Goal: Use online tool/utility: Utilize a website feature to perform a specific function

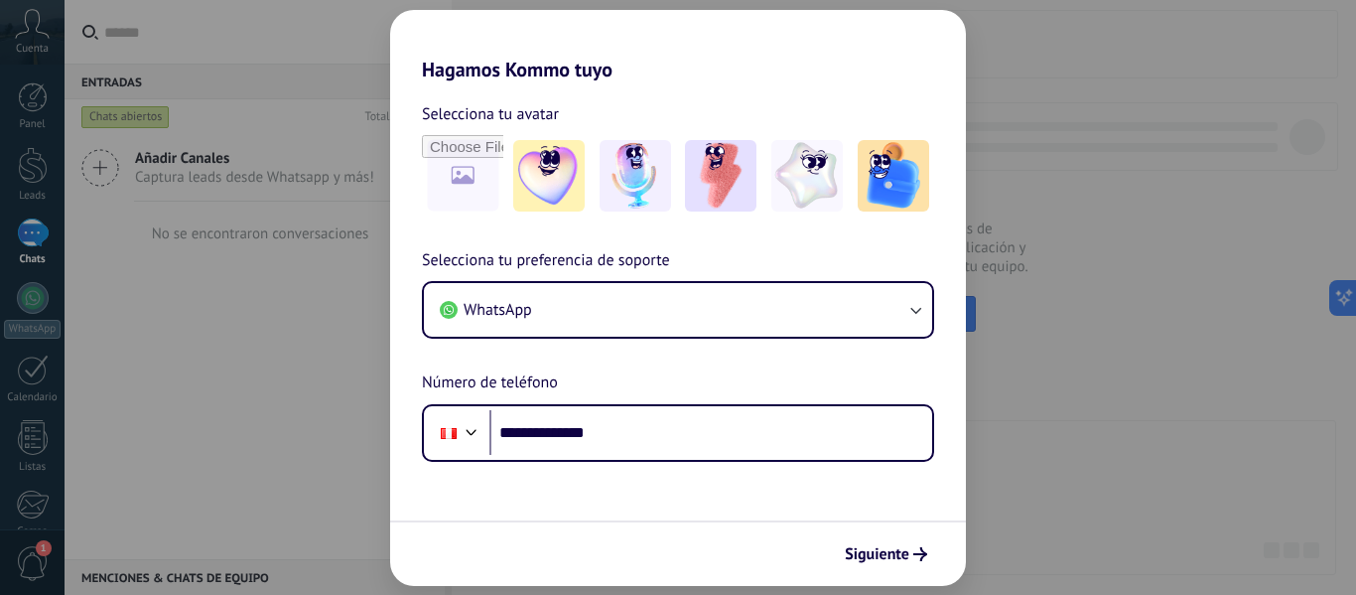
type input "**********"
click at [907, 549] on span "Siguiente" at bounding box center [877, 554] width 65 height 14
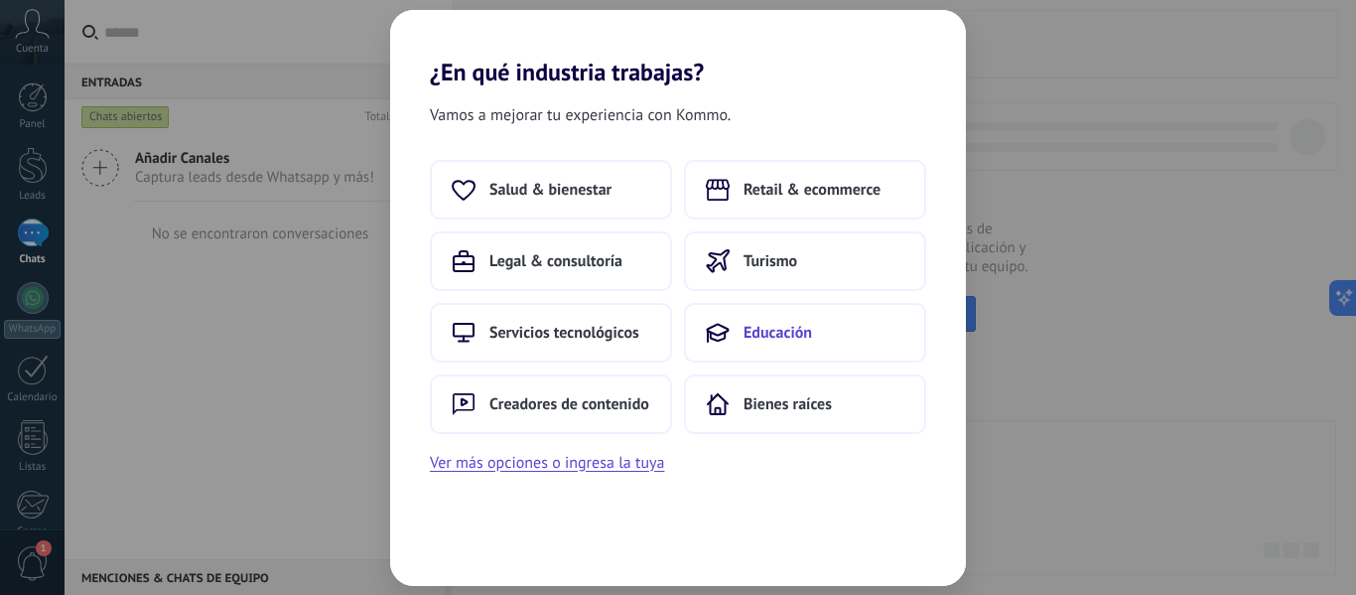
click at [751, 335] on span "Educación" at bounding box center [778, 333] width 69 height 20
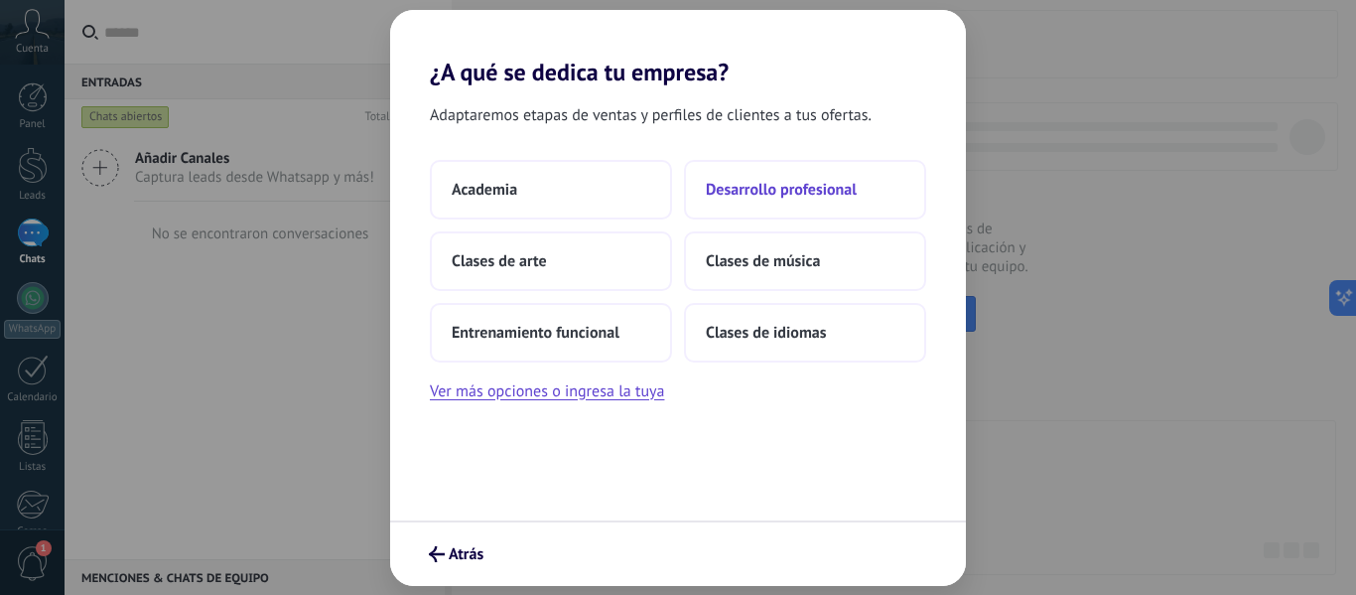
click at [805, 203] on button "Desarrollo profesional" at bounding box center [805, 190] width 242 height 60
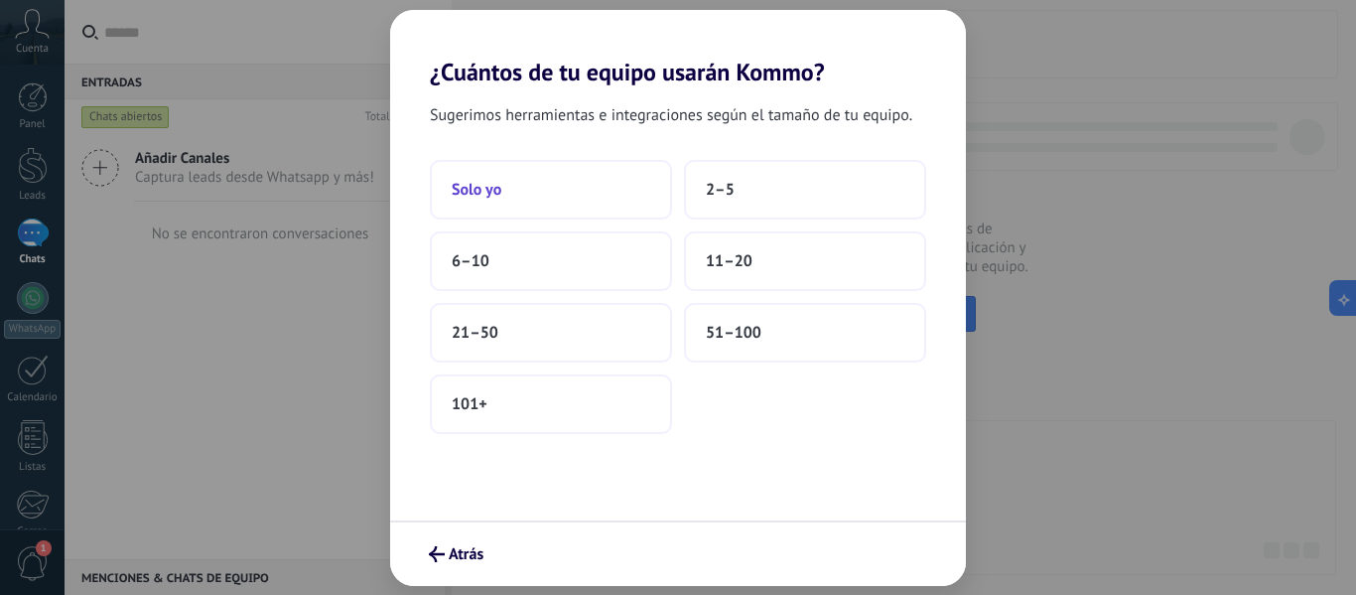
click at [524, 195] on button "Solo yo" at bounding box center [551, 190] width 242 height 60
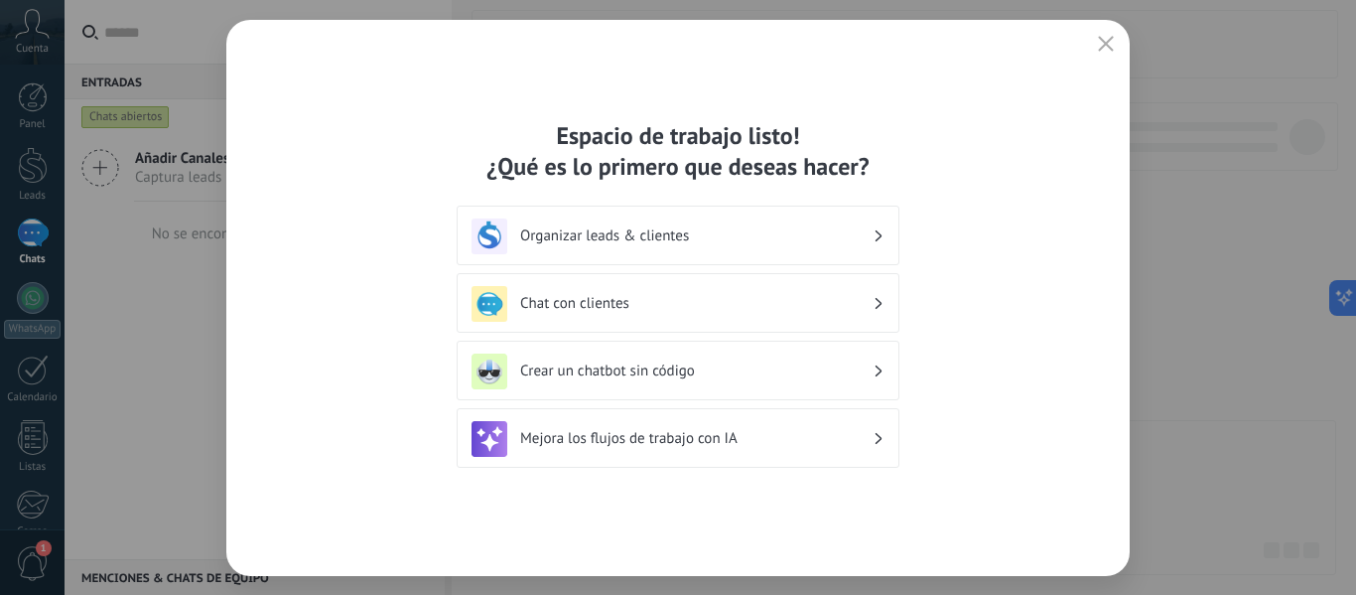
click at [811, 247] on div "Organizar leads & clientes" at bounding box center [678, 236] width 413 height 36
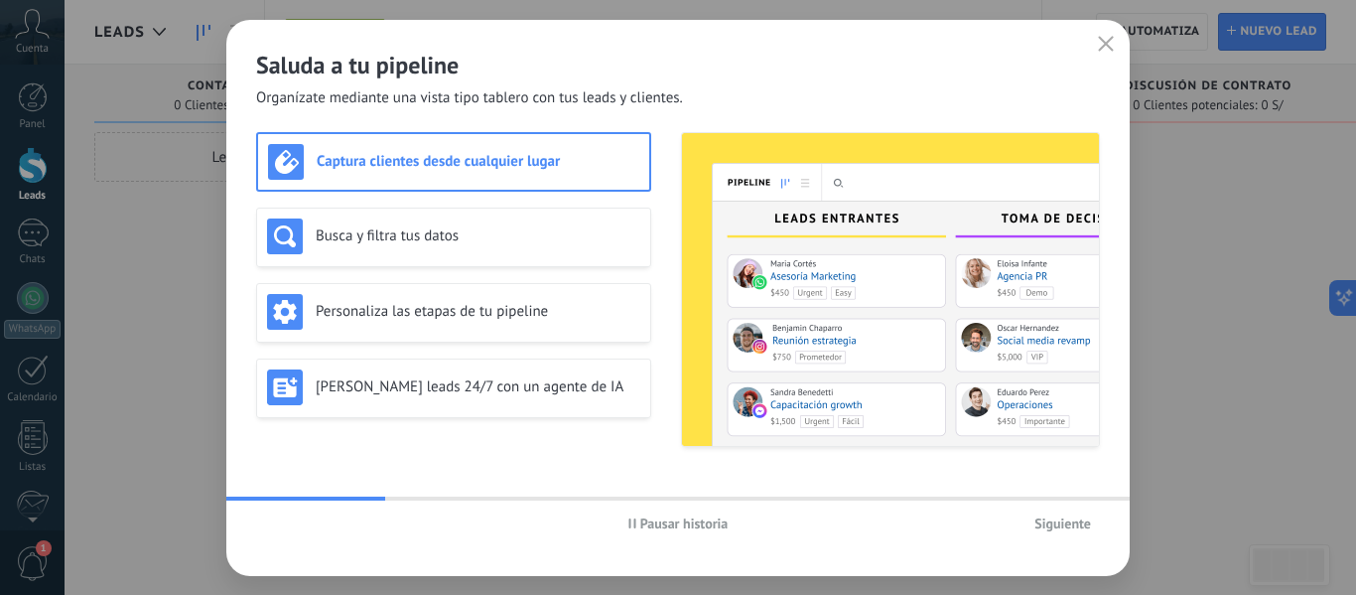
click at [1066, 519] on span "Siguiente" at bounding box center [1063, 523] width 57 height 14
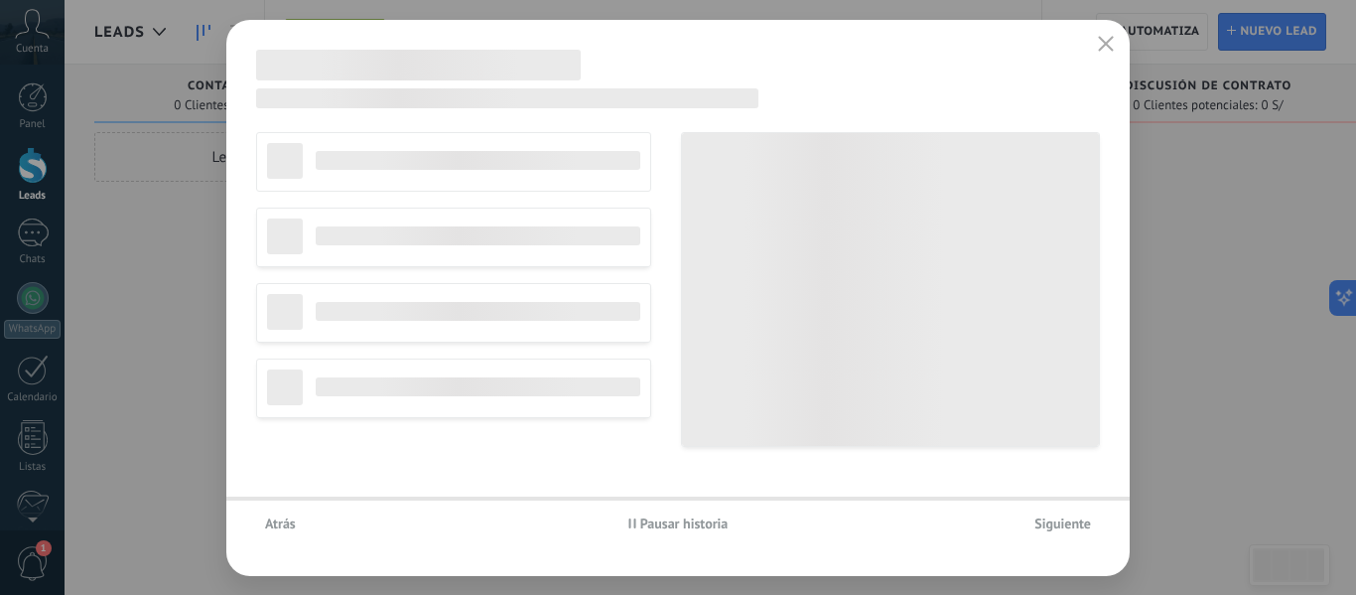
click at [1067, 521] on span "Siguiente" at bounding box center [1063, 523] width 57 height 14
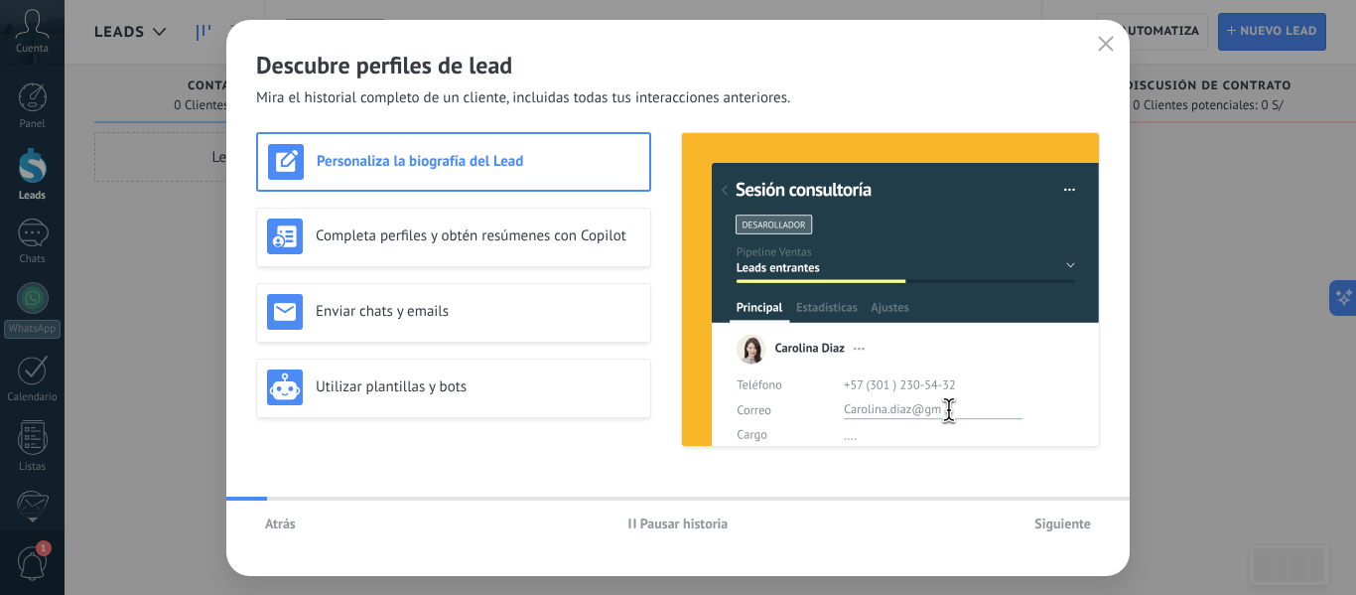
click at [1067, 521] on span "Siguiente" at bounding box center [1063, 523] width 57 height 14
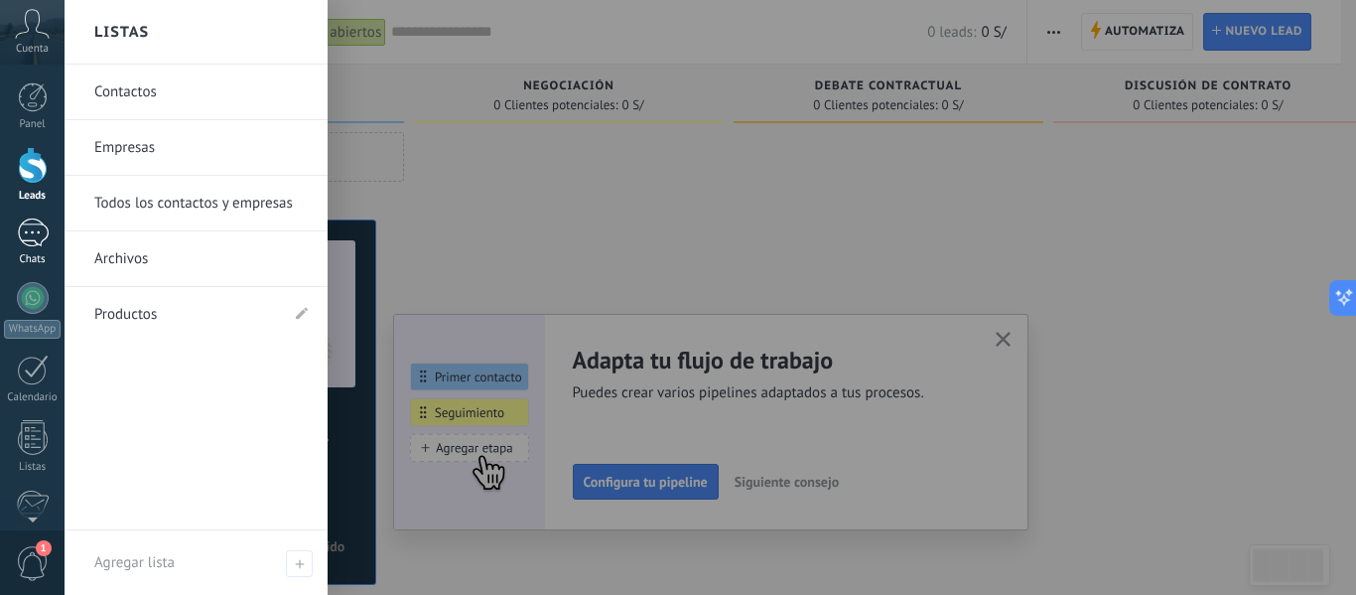
click at [26, 236] on div at bounding box center [33, 232] width 32 height 29
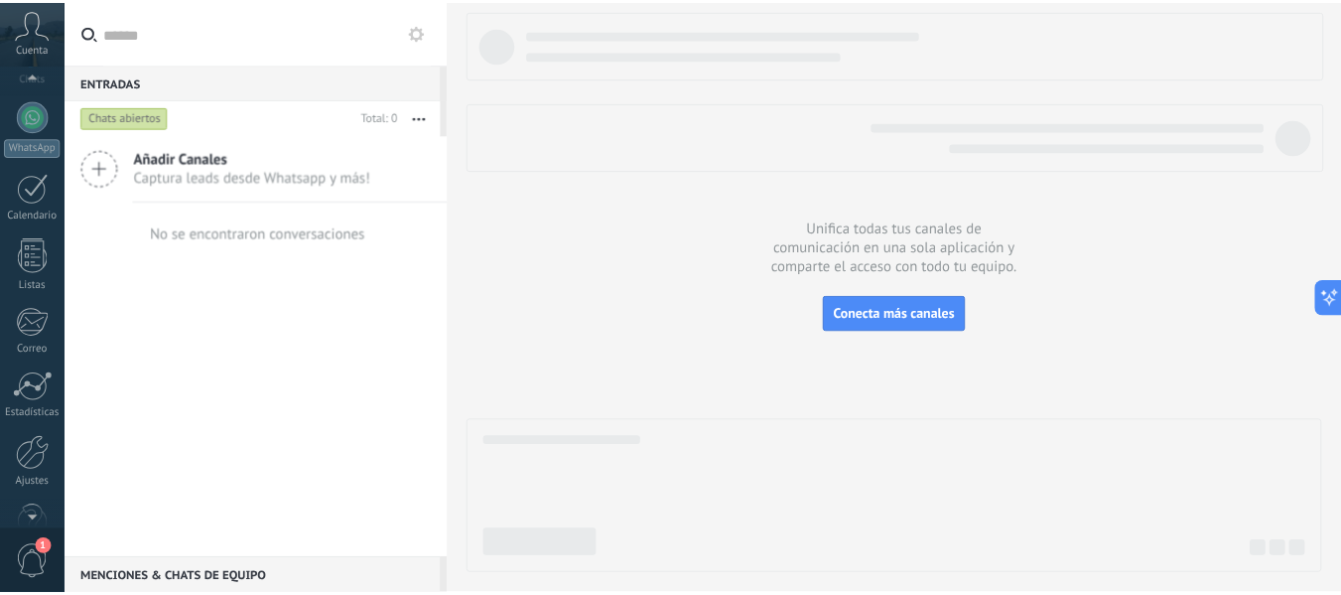
scroll to position [231, 0]
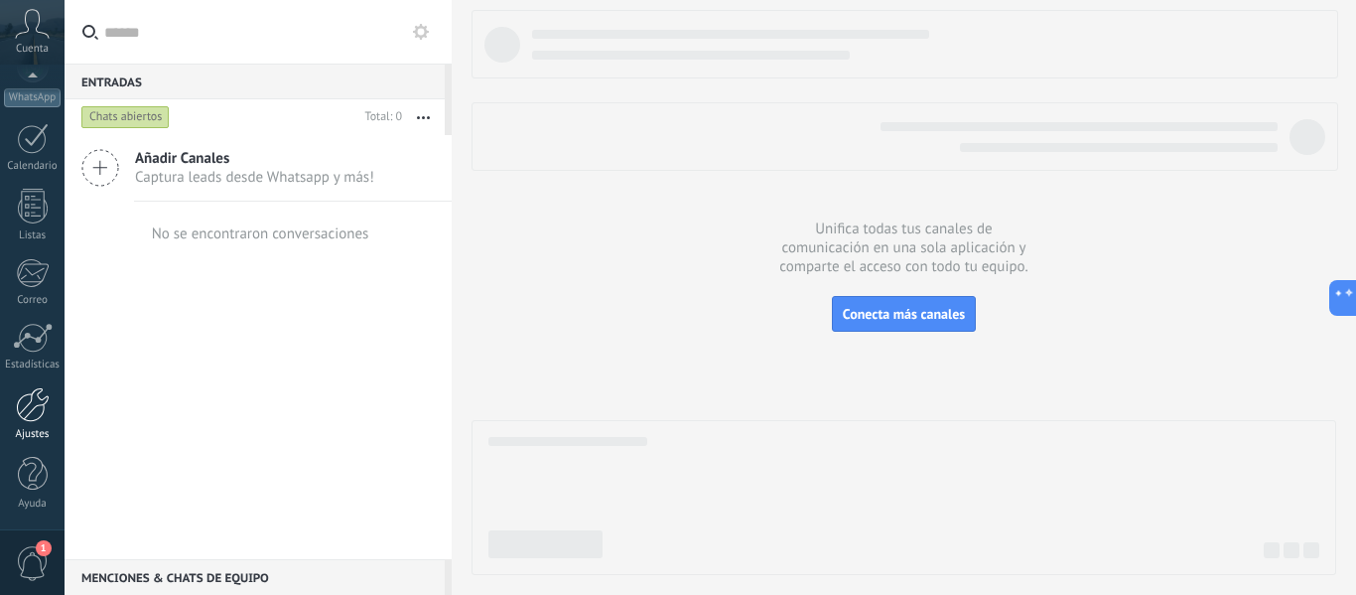
click at [28, 417] on div at bounding box center [33, 404] width 34 height 35
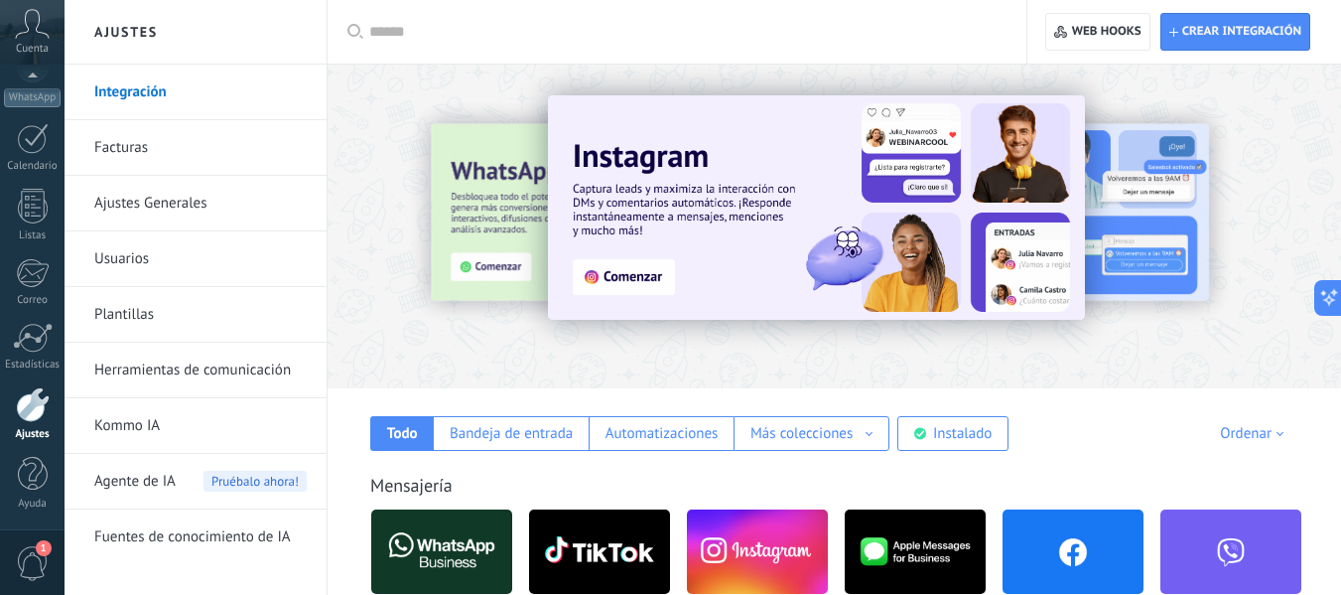
click at [401, 36] on input "text" at bounding box center [684, 32] width 630 height 21
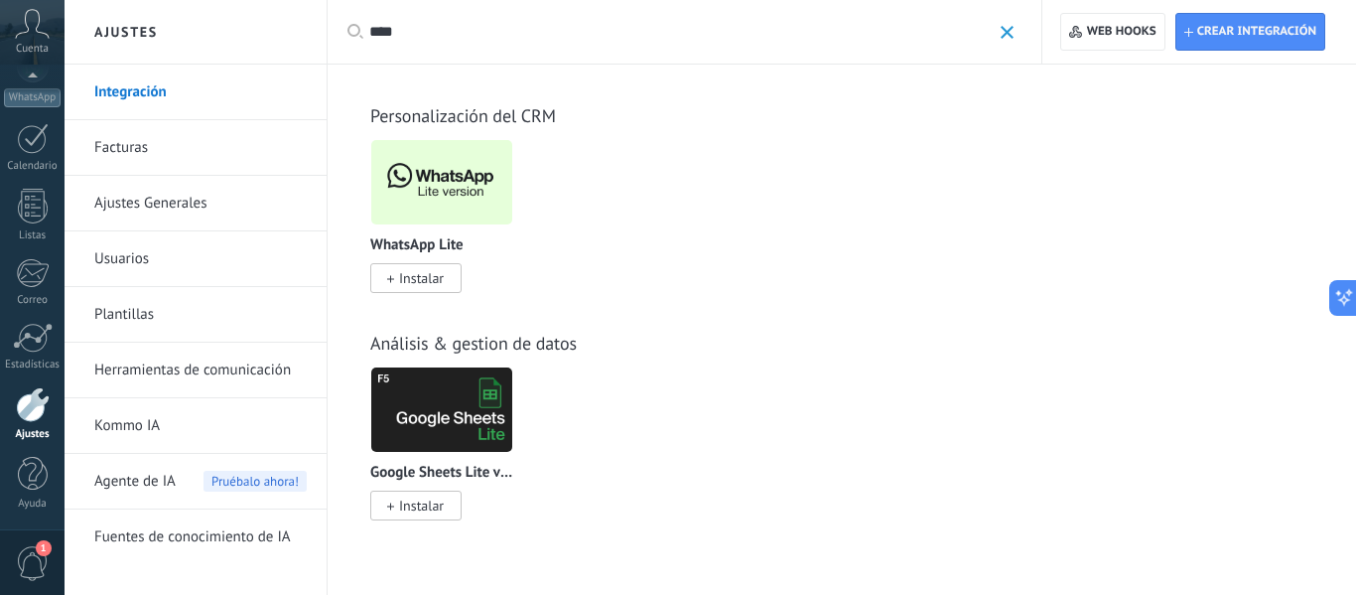
type input "****"
click at [431, 275] on span "Instalar" at bounding box center [421, 278] width 45 height 18
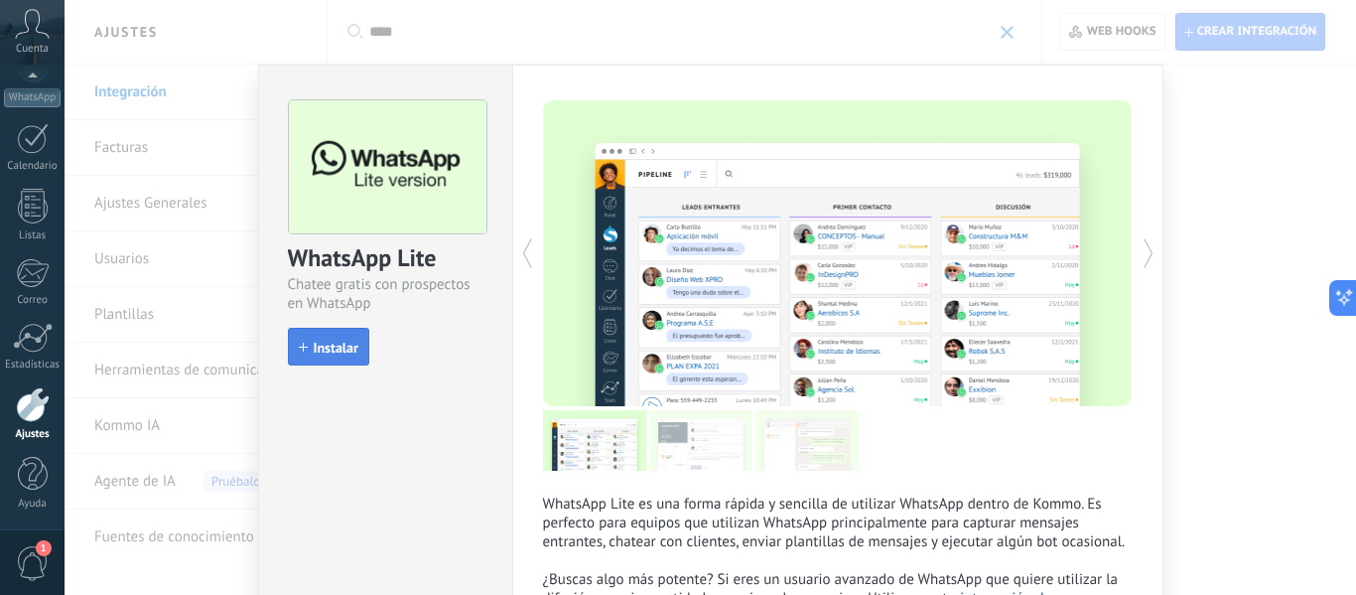
click at [337, 344] on span "Instalar" at bounding box center [336, 348] width 45 height 14
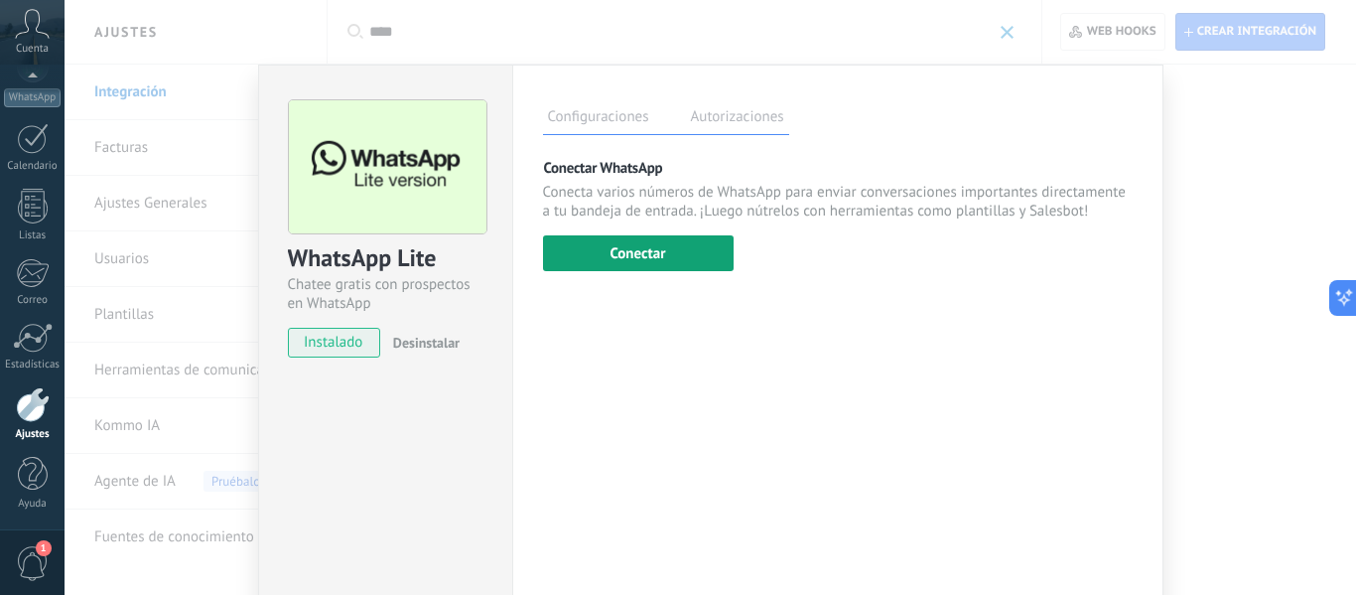
click at [623, 255] on button "Conectar" at bounding box center [638, 253] width 191 height 36
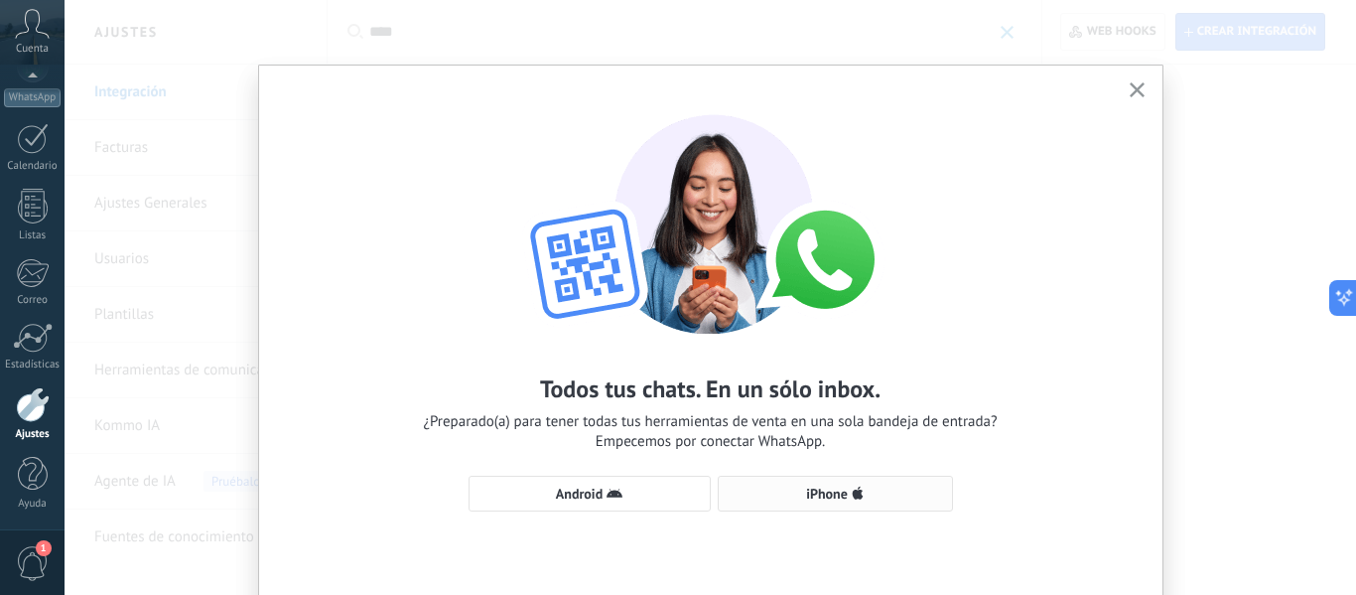
click at [806, 494] on span "iPhone" at bounding box center [827, 494] width 42 height 14
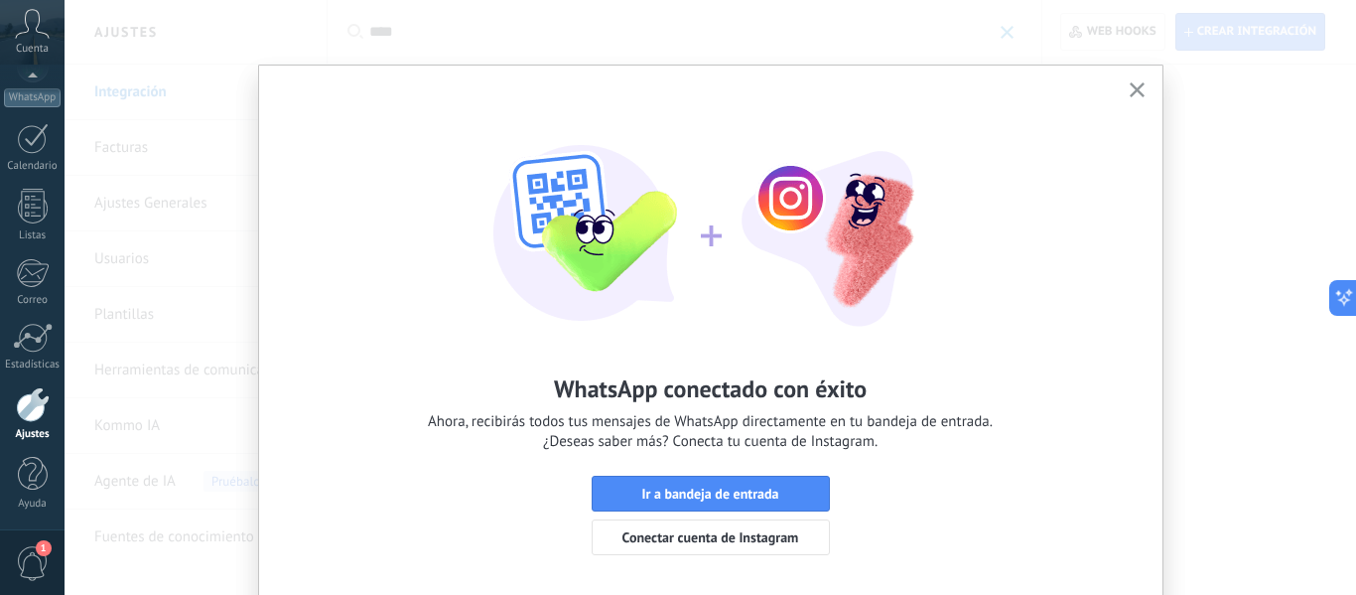
scroll to position [90, 0]
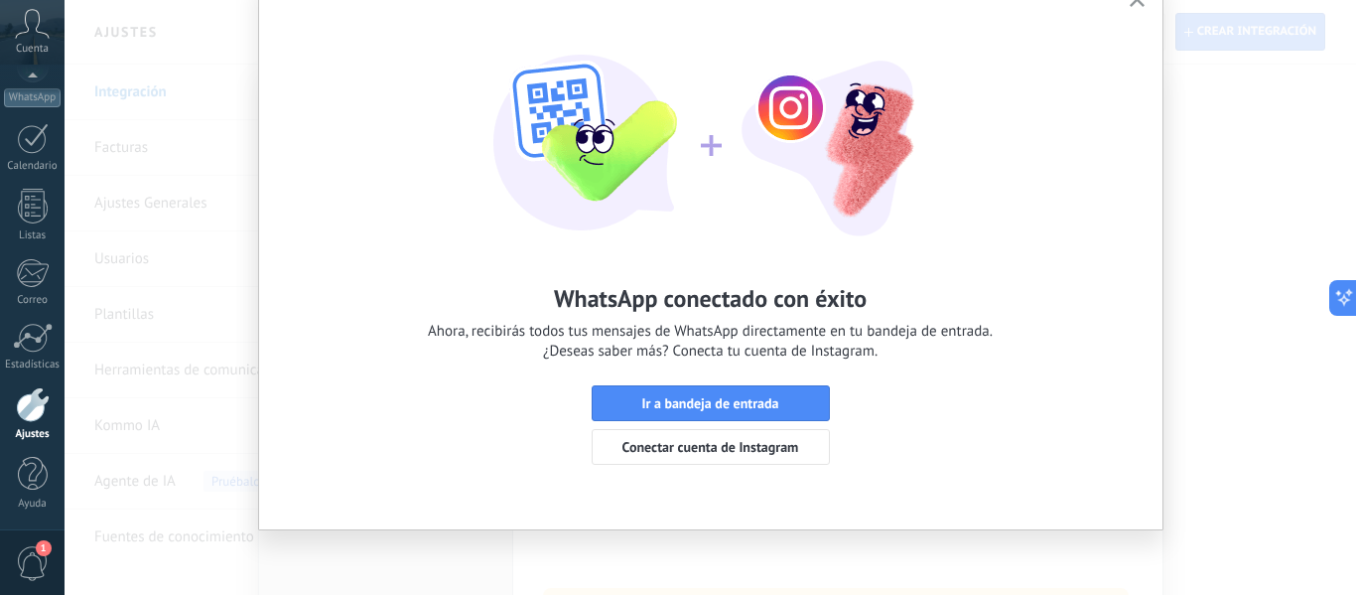
click at [775, 399] on span "Ir a bandeja de entrada" at bounding box center [711, 403] width 216 height 14
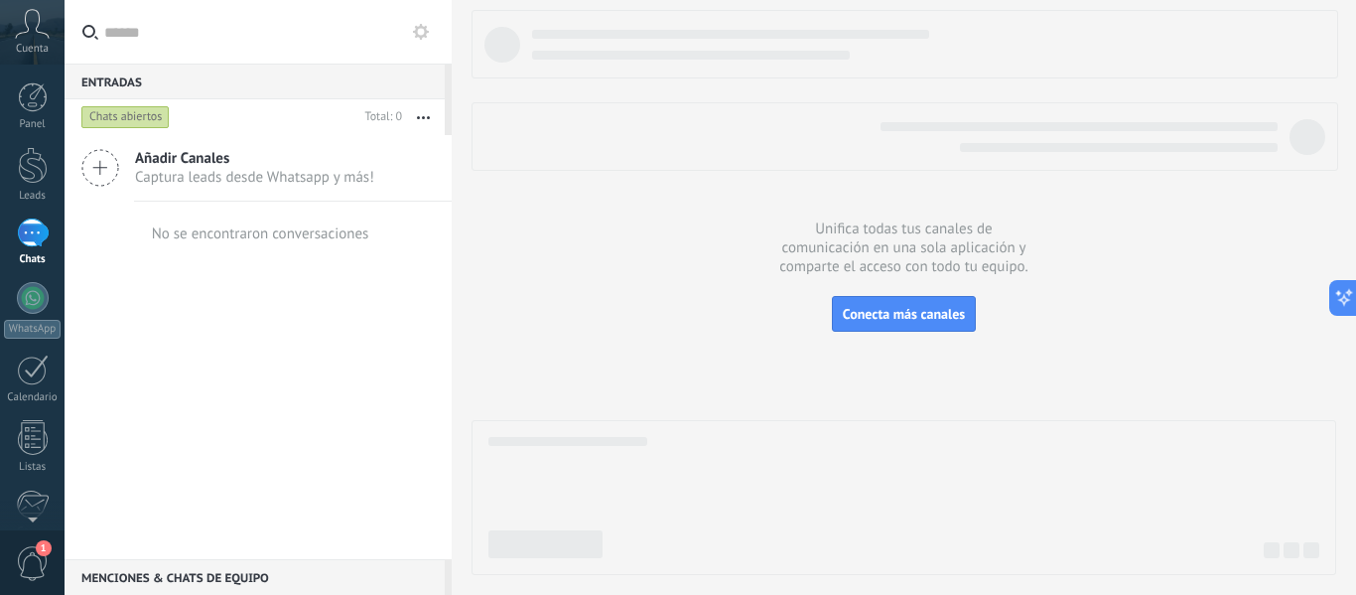
click at [201, 174] on span "Captura leads desde Whatsapp y más!" at bounding box center [254, 177] width 239 height 19
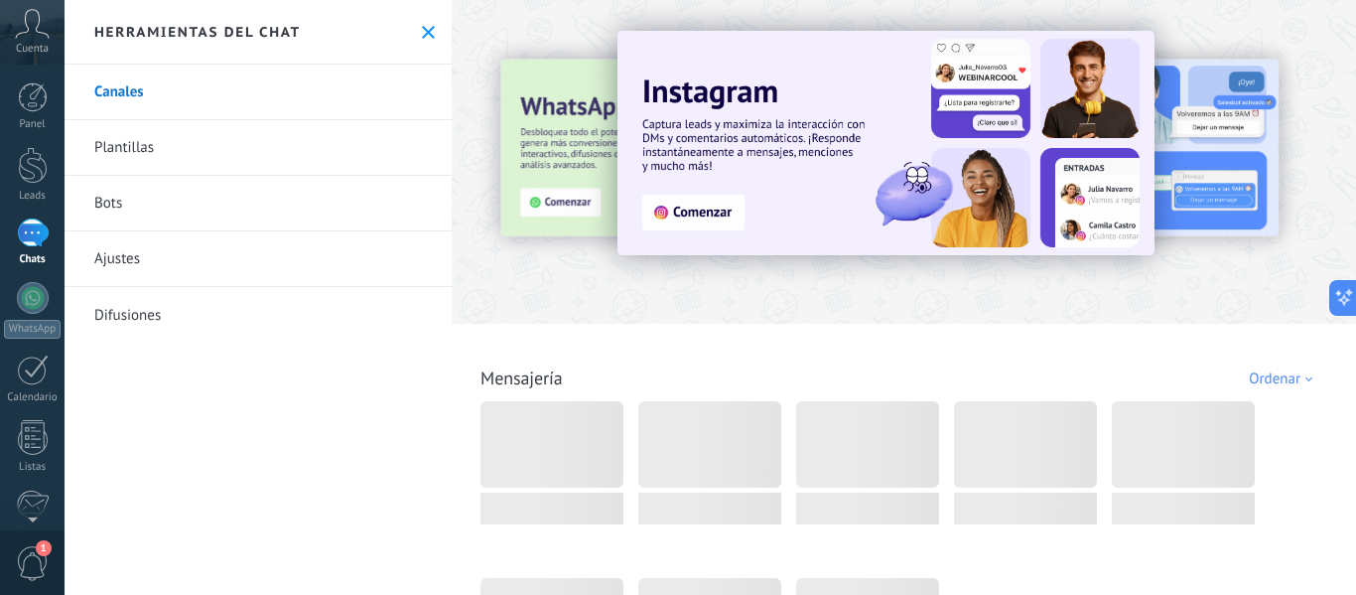
click at [153, 209] on link "Bots" at bounding box center [258, 204] width 387 height 56
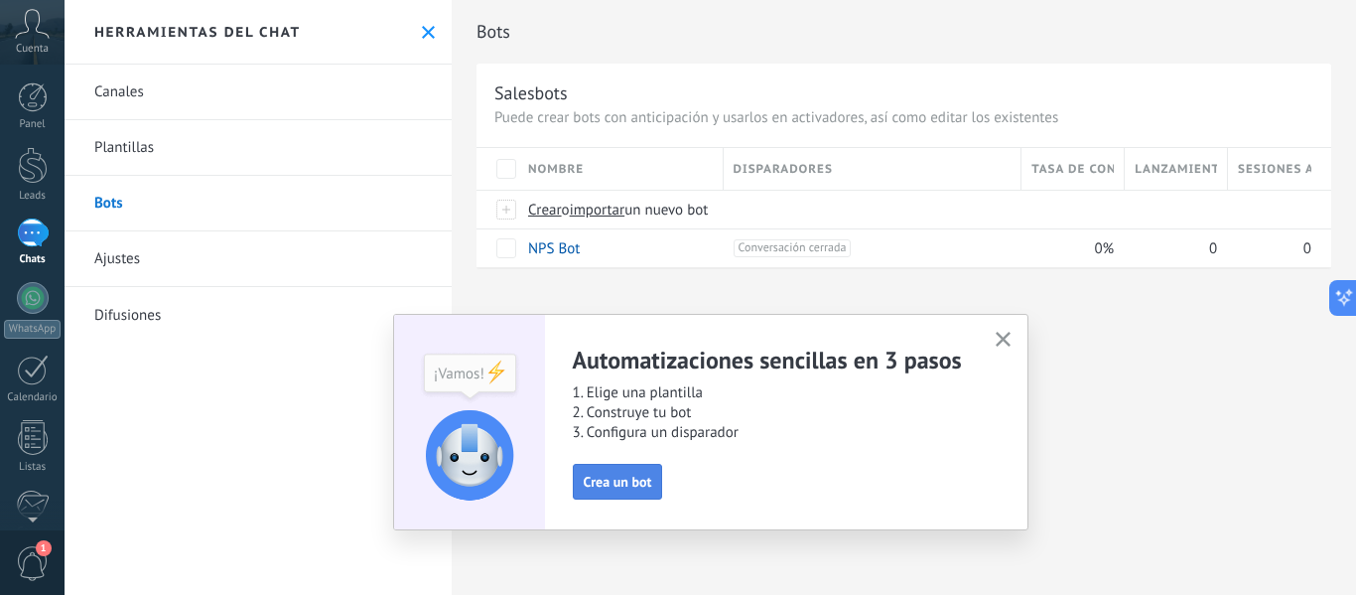
click at [620, 488] on span "Crea un bot" at bounding box center [618, 482] width 69 height 14
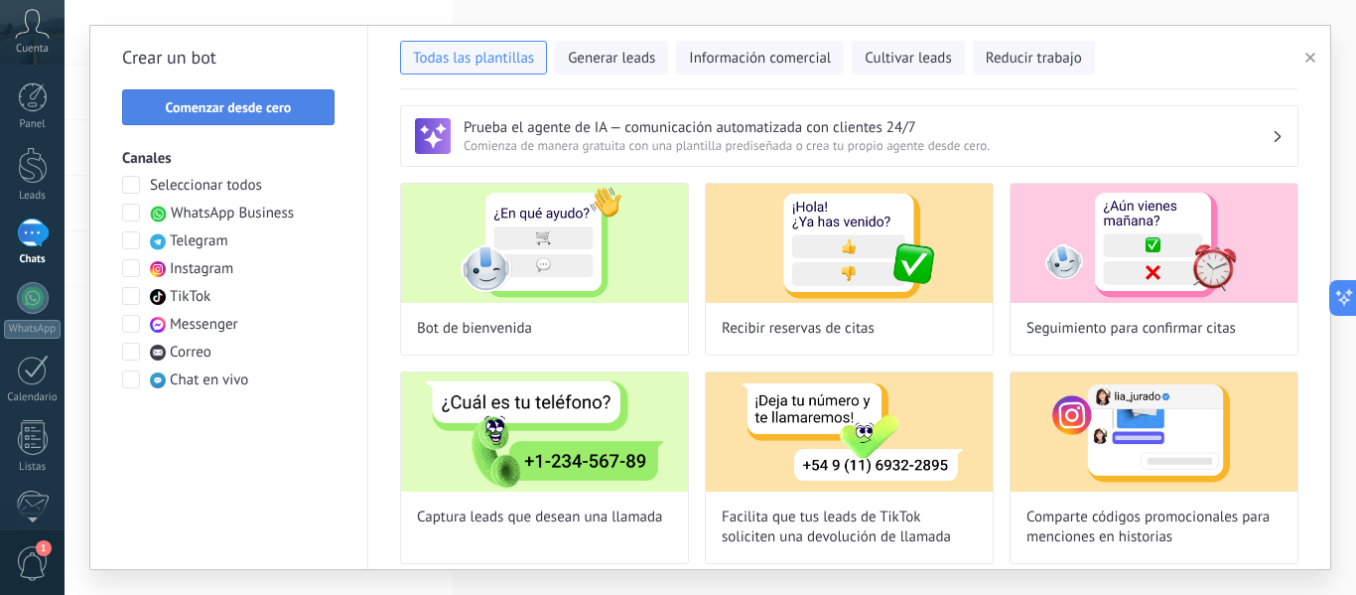
click at [273, 100] on span "Comenzar desde cero" at bounding box center [229, 107] width 126 height 14
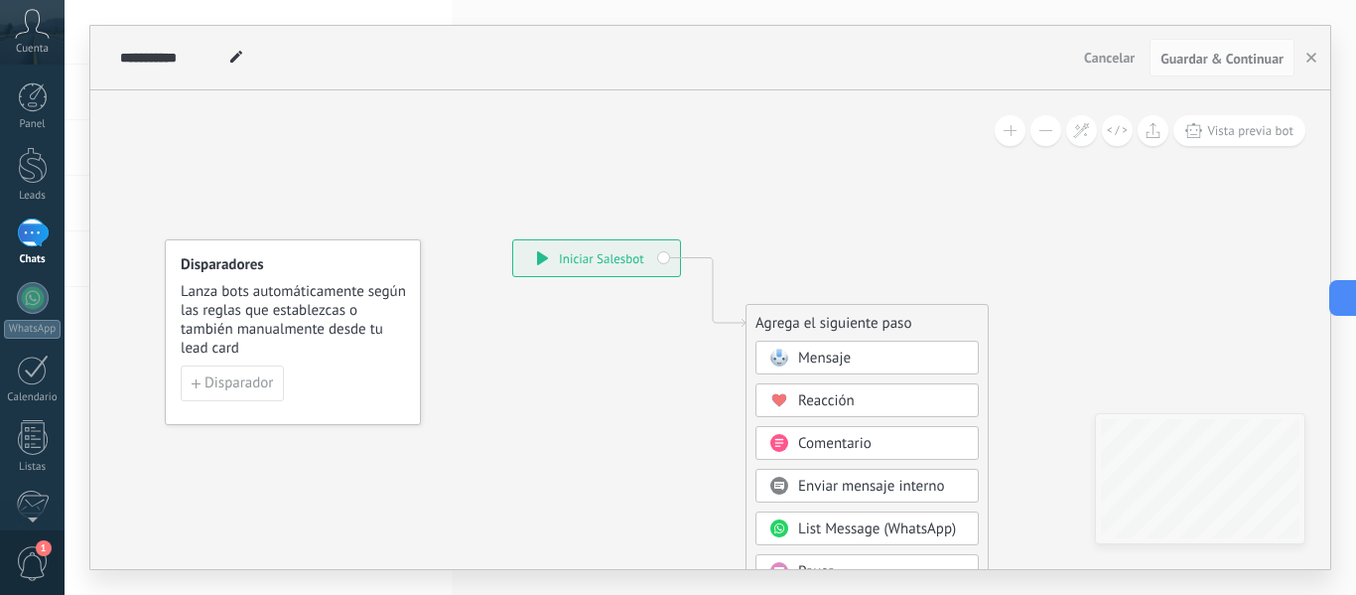
click at [860, 363] on div "Mensaje" at bounding box center [881, 359] width 167 height 20
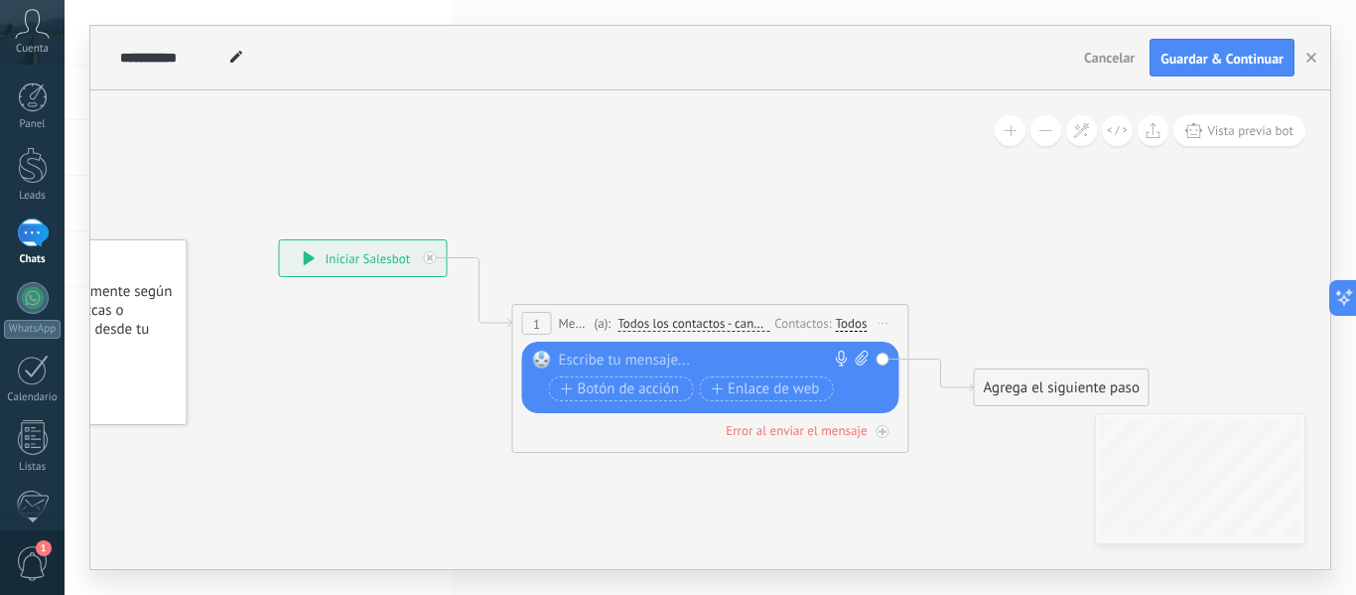
click at [704, 367] on div at bounding box center [706, 361] width 295 height 20
paste div
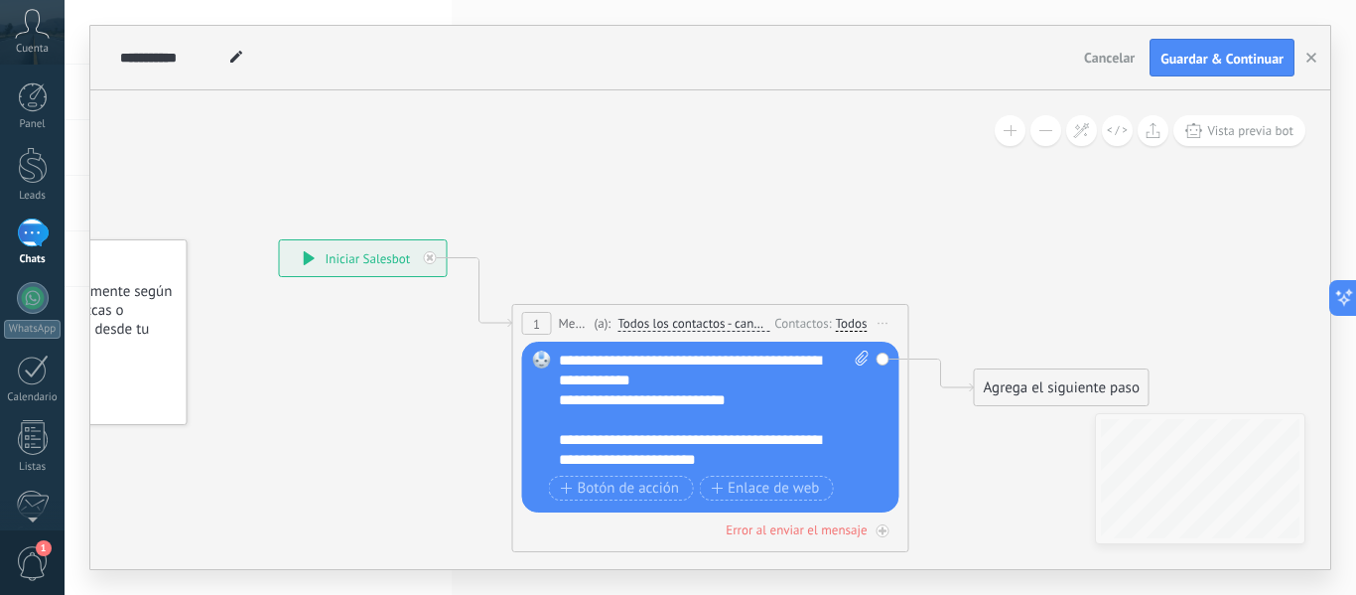
click at [738, 415] on div at bounding box center [704, 420] width 291 height 20
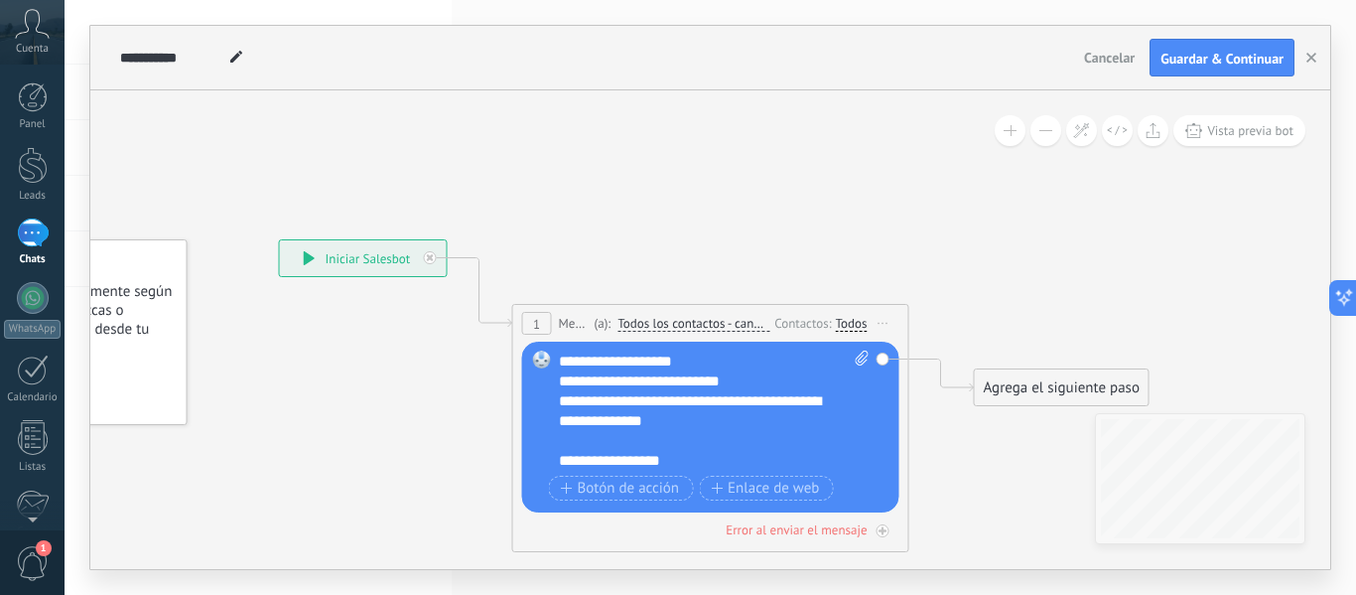
scroll to position [277, 0]
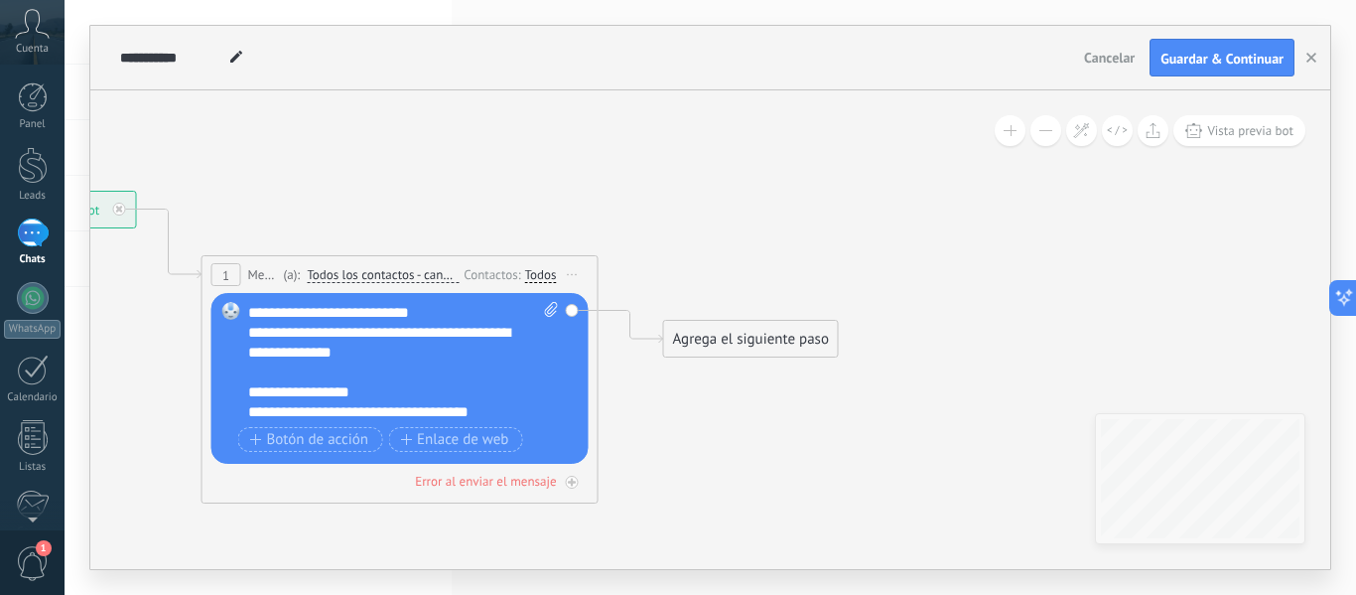
drag, startPoint x: 998, startPoint y: 455, endPoint x: 663, endPoint y: 399, distance: 339.2
click at [663, 399] on icon at bounding box center [370, 284] width 1796 height 1180
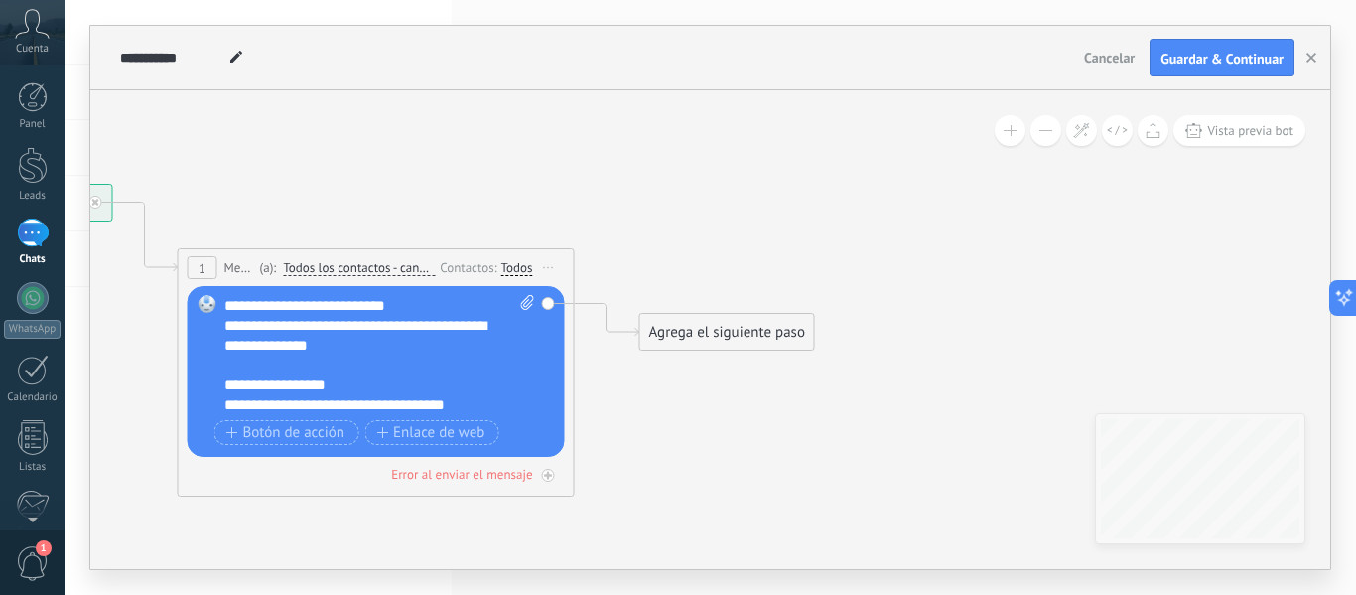
click at [712, 328] on div "Agrega el siguiente paso" at bounding box center [727, 332] width 174 height 33
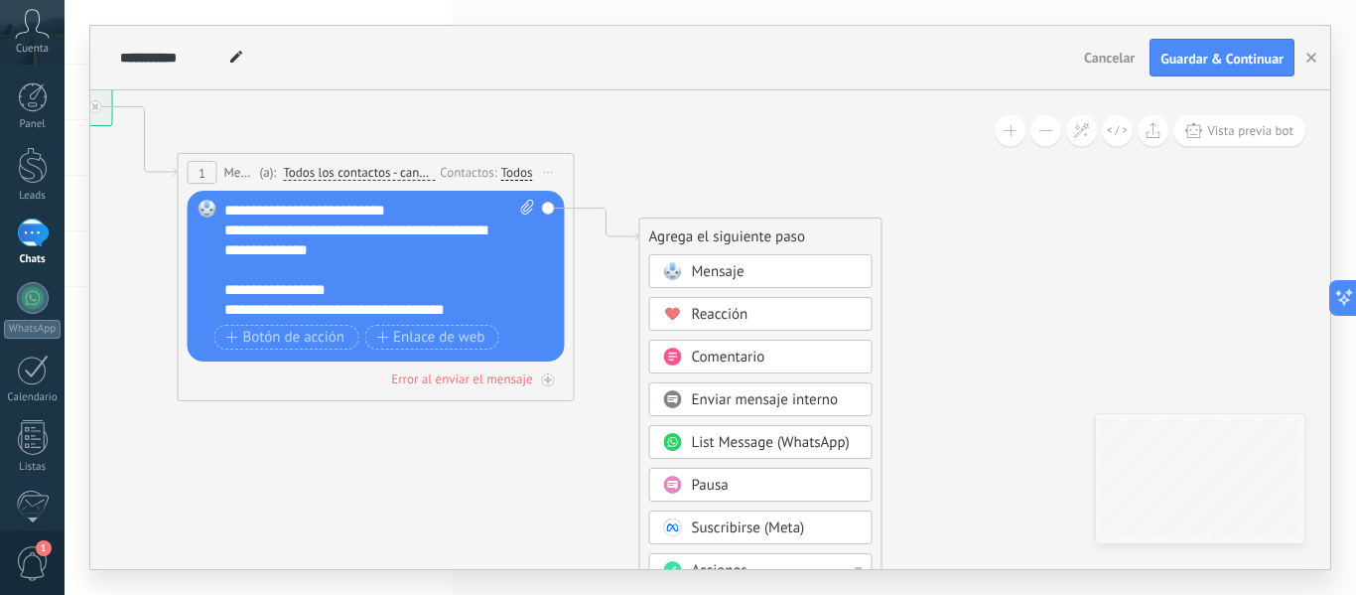
click at [775, 489] on div "Pausa" at bounding box center [775, 486] width 167 height 20
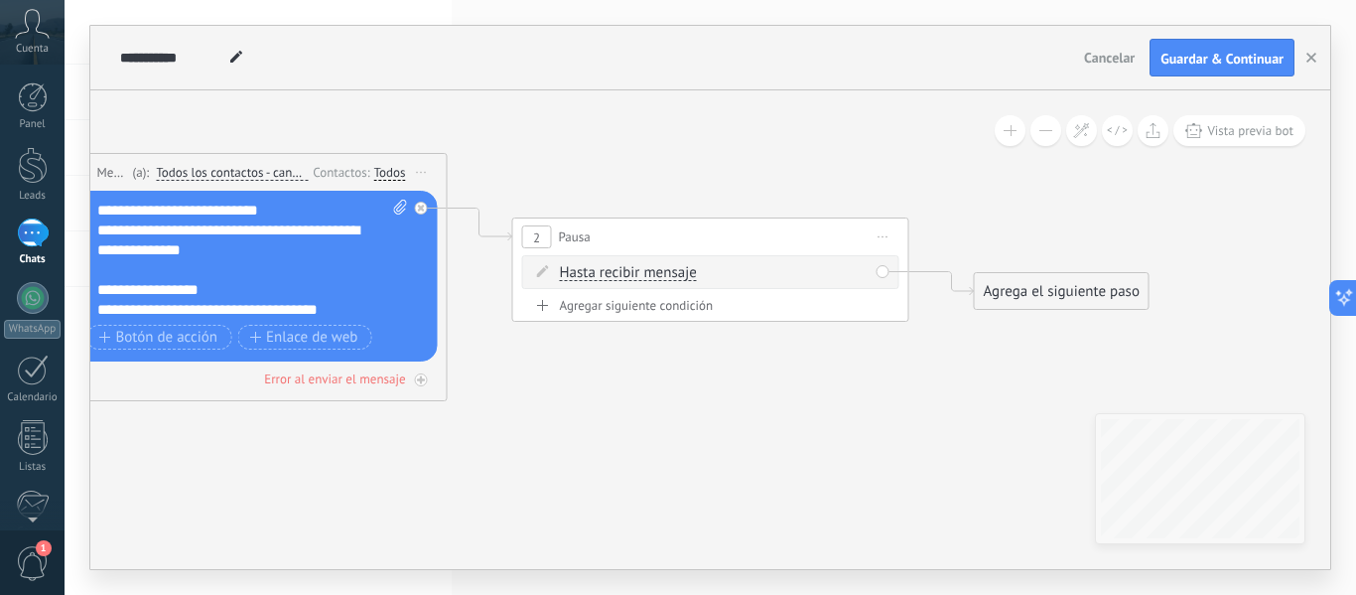
click at [784, 275] on div "Hasta recibir mensaje Hasta recibir mensaje Temporizador Excepto horas laborale…" at bounding box center [714, 273] width 309 height 20
click at [651, 277] on span "Hasta recibir mensaje" at bounding box center [628, 273] width 137 height 16
click at [651, 277] on button "Hasta recibir mensaje" at bounding box center [674, 273] width 248 height 36
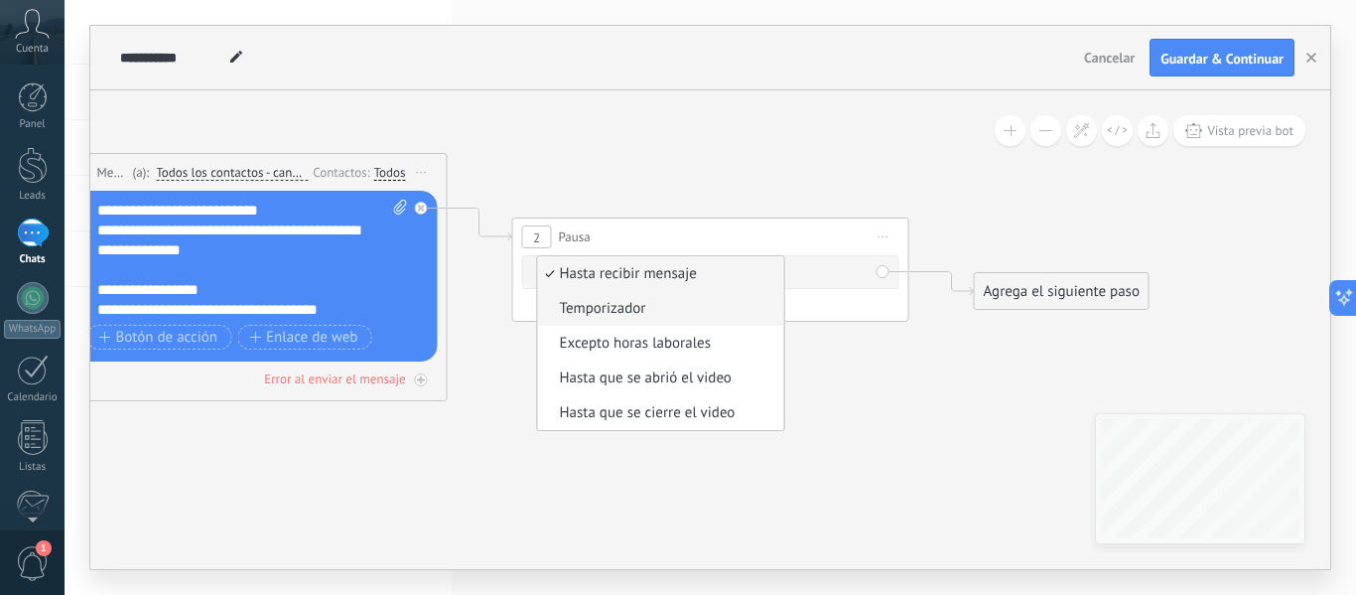
click at [637, 307] on span "Temporizador" at bounding box center [658, 309] width 240 height 20
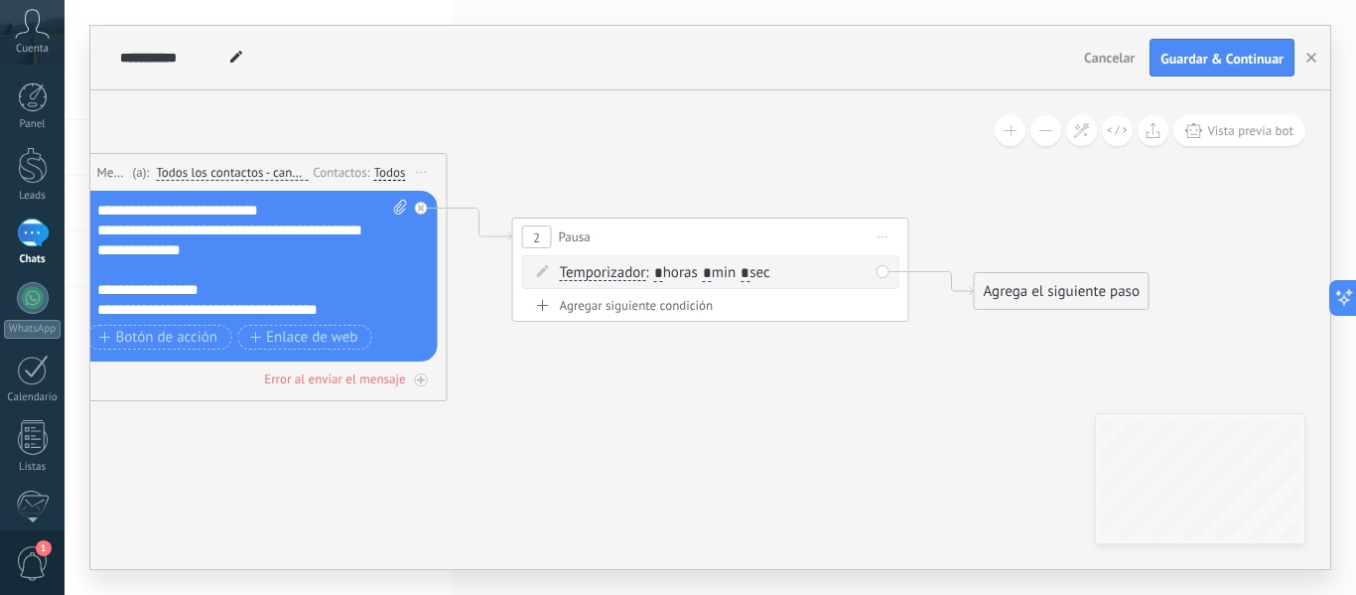
click at [712, 272] on input "*" at bounding box center [707, 274] width 9 height 16
type input "*"
click at [750, 273] on input "*" at bounding box center [745, 274] width 9 height 16
click at [760, 273] on span ": * horas * min * sec" at bounding box center [707, 272] width 124 height 19
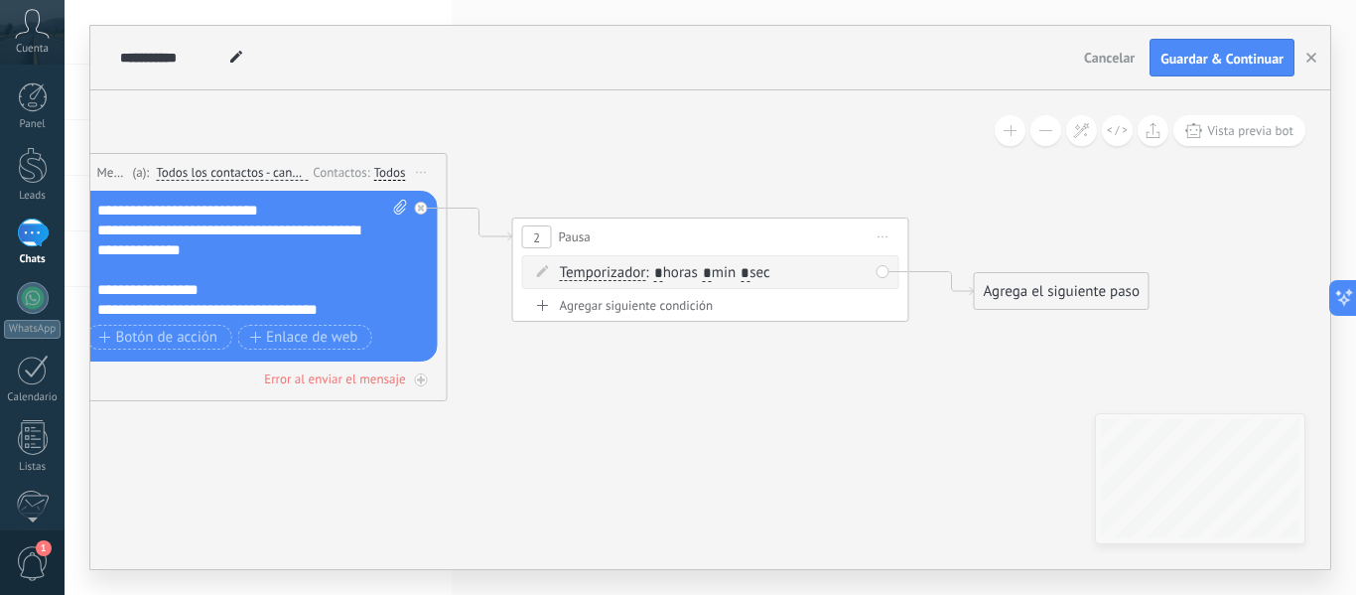
click at [750, 273] on input "*" at bounding box center [745, 274] width 9 height 16
click at [750, 271] on input "*" at bounding box center [745, 274] width 9 height 16
type input "*"
click at [849, 198] on icon at bounding box center [450, 245] width 2258 height 1306
click at [924, 175] on icon at bounding box center [450, 245] width 2258 height 1306
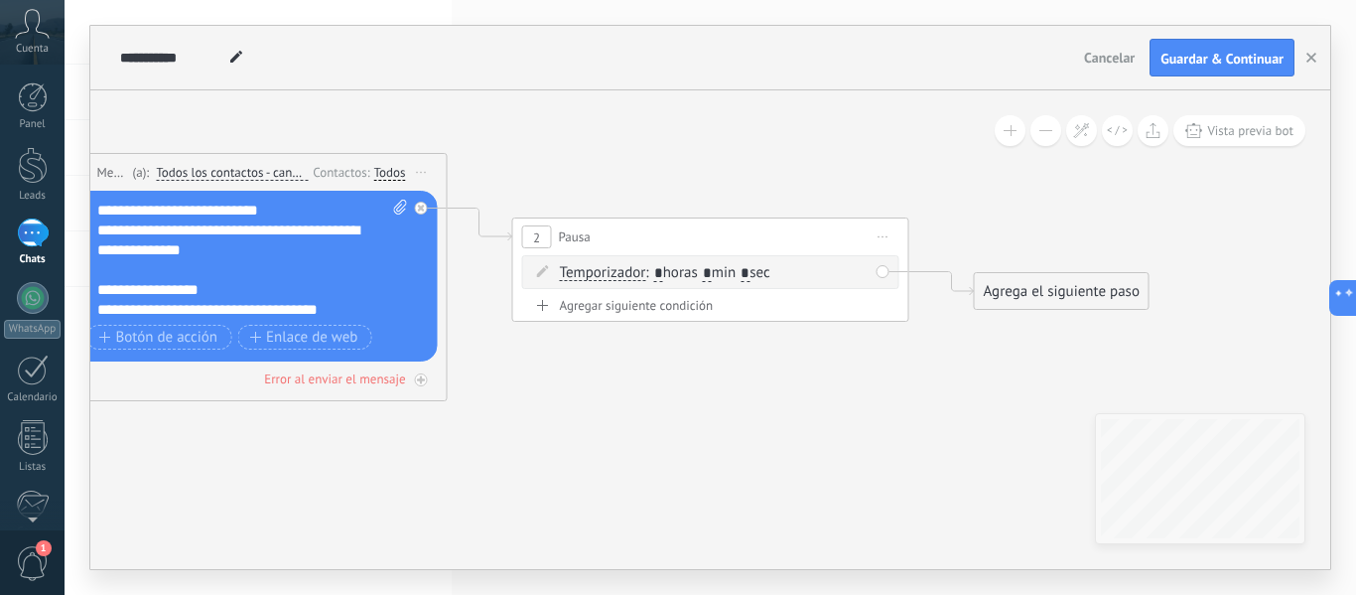
click at [1040, 293] on div "Agrega el siguiente paso" at bounding box center [1062, 291] width 174 height 33
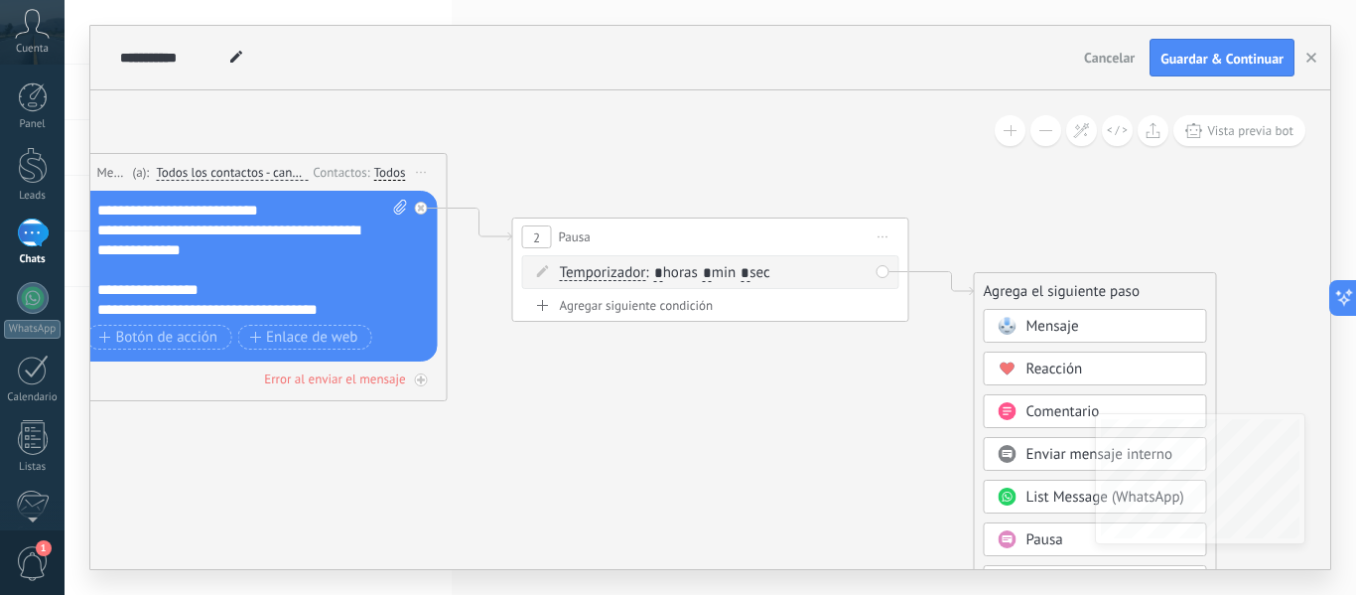
click at [1027, 325] on span "Mensaje" at bounding box center [1053, 326] width 53 height 19
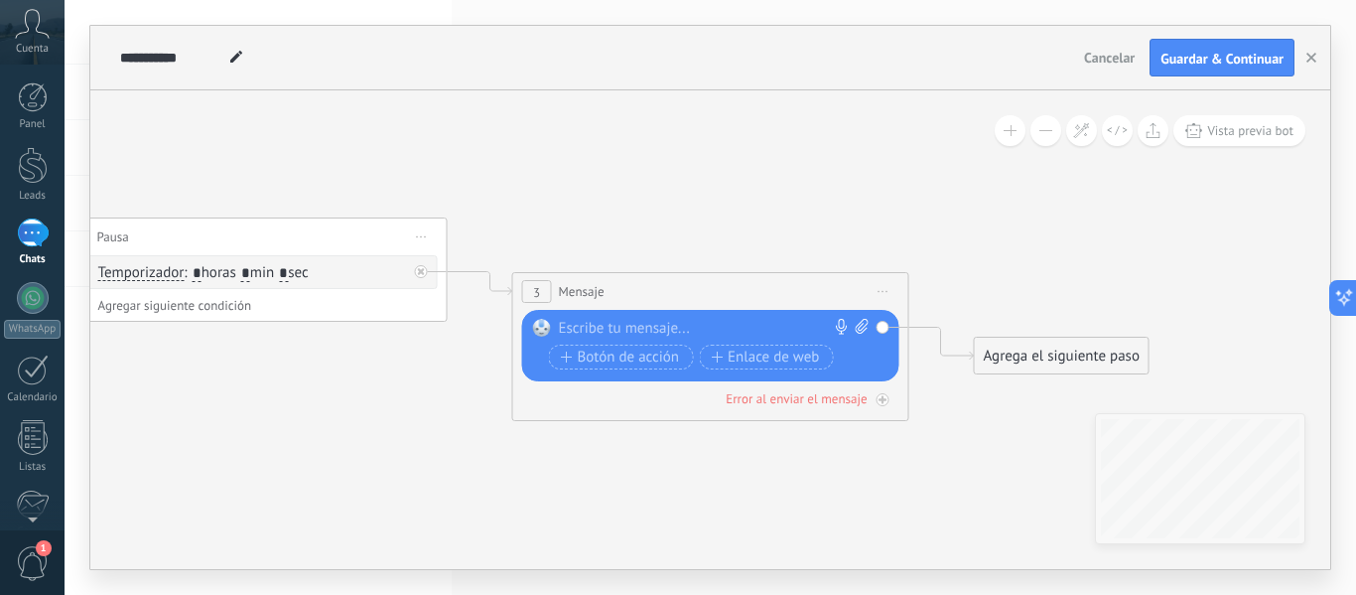
click at [693, 324] on div at bounding box center [706, 329] width 295 height 20
paste div
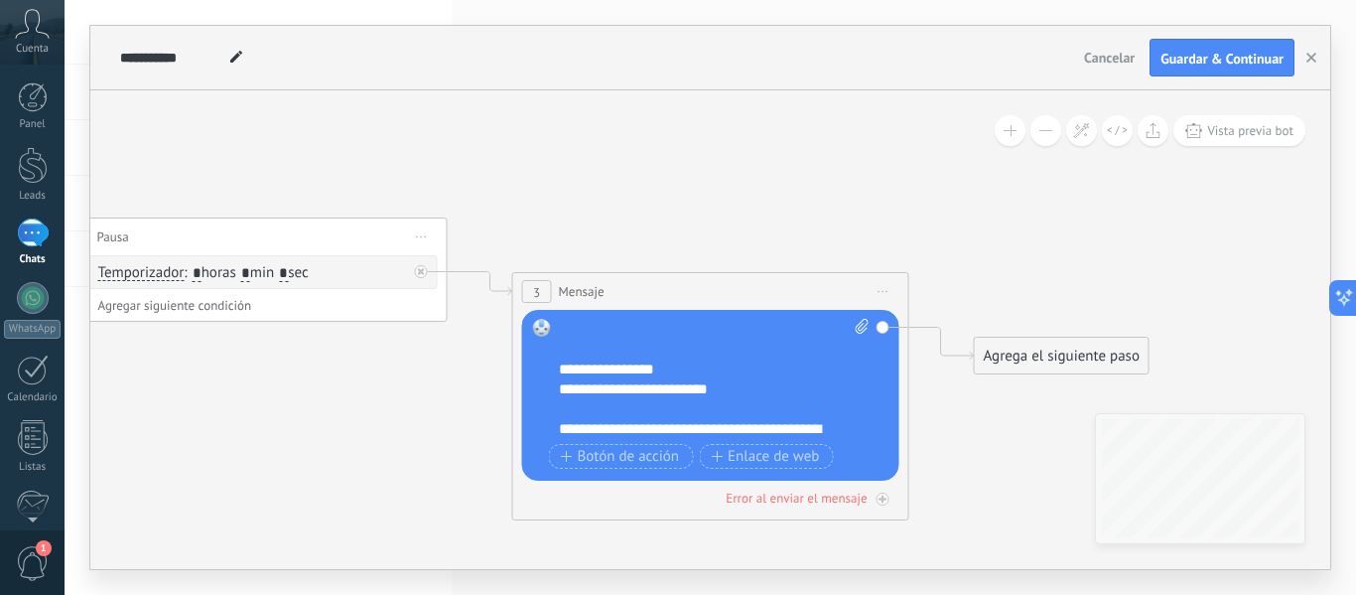
scroll to position [198, 0]
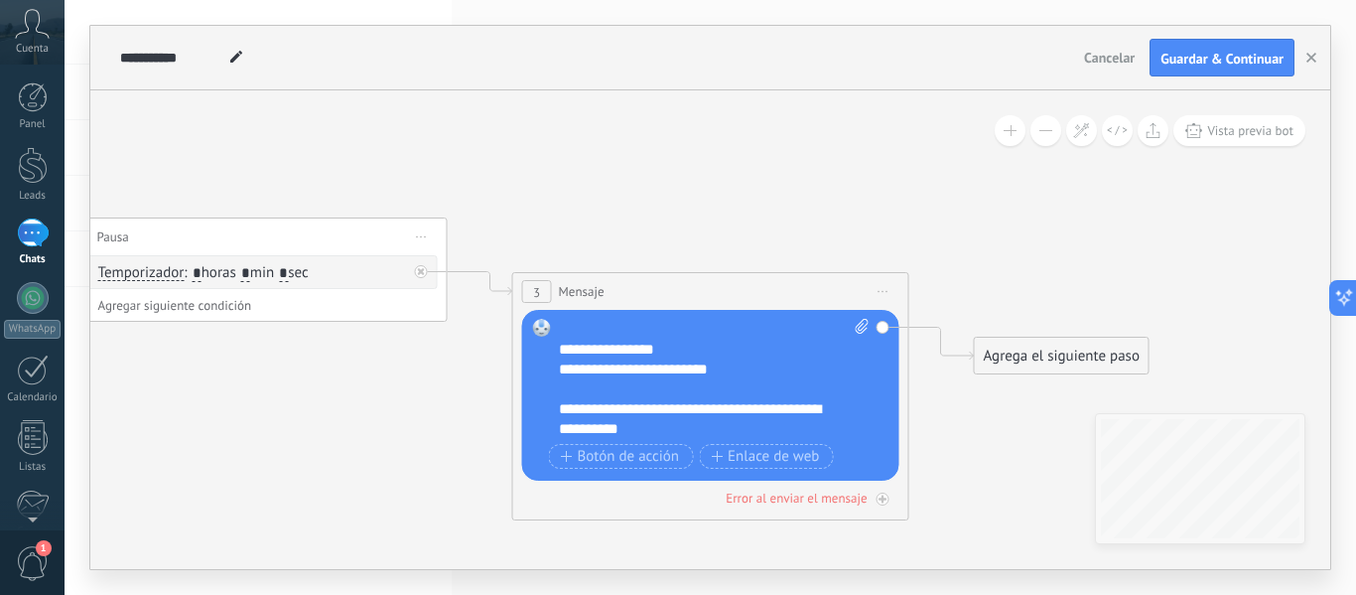
click at [1046, 361] on div "Agrega el siguiente paso" at bounding box center [1062, 356] width 174 height 33
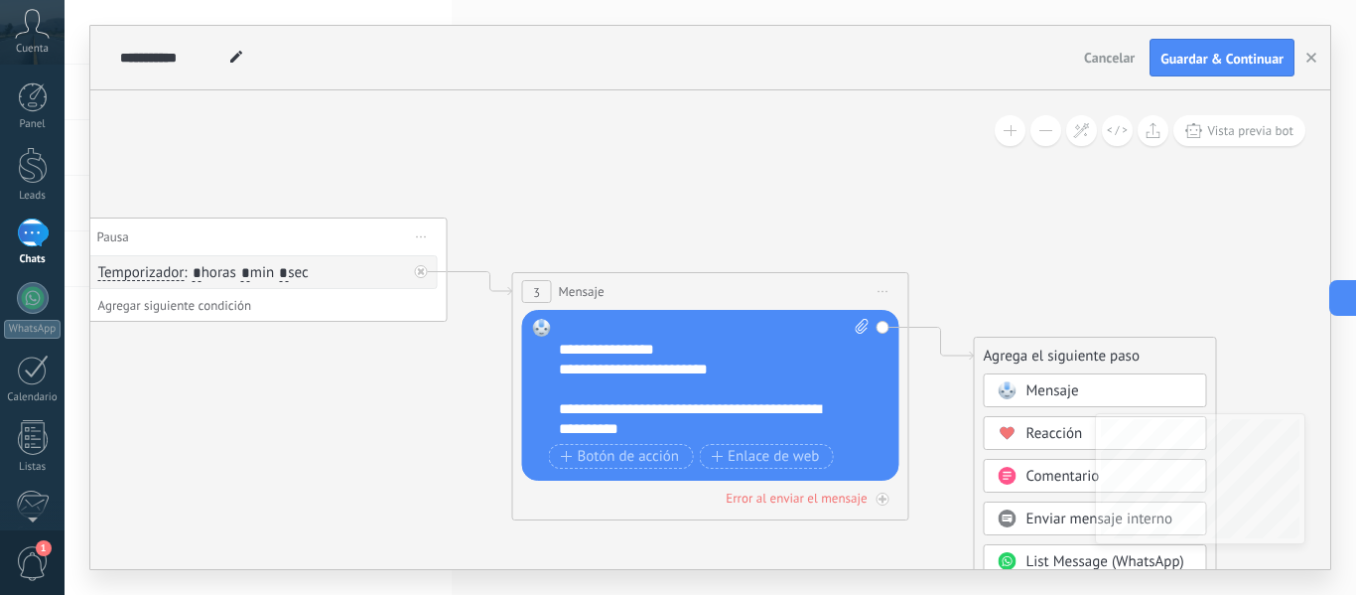
click at [1038, 386] on span "Mensaje" at bounding box center [1053, 390] width 53 height 19
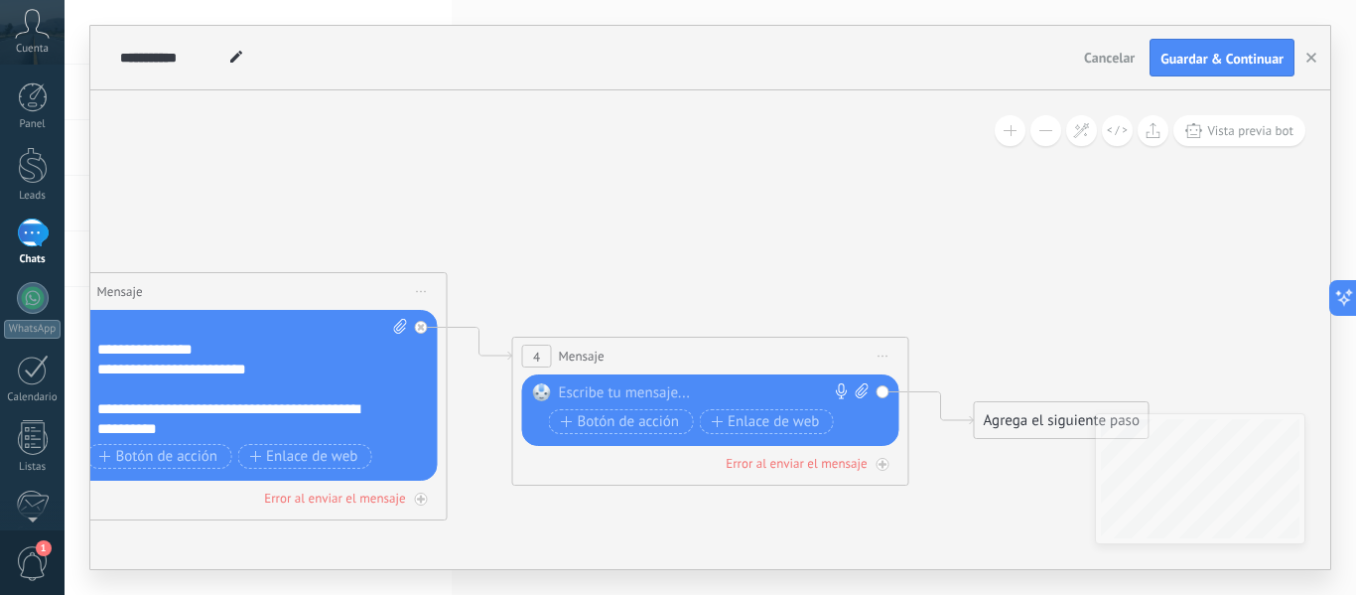
click at [668, 383] on div "Reemplazar Quitar Convertir a mensaje de voz Arrastre la imagen aquí para adjun…" at bounding box center [710, 409] width 377 height 71
click at [664, 393] on div at bounding box center [706, 393] width 295 height 20
paste div
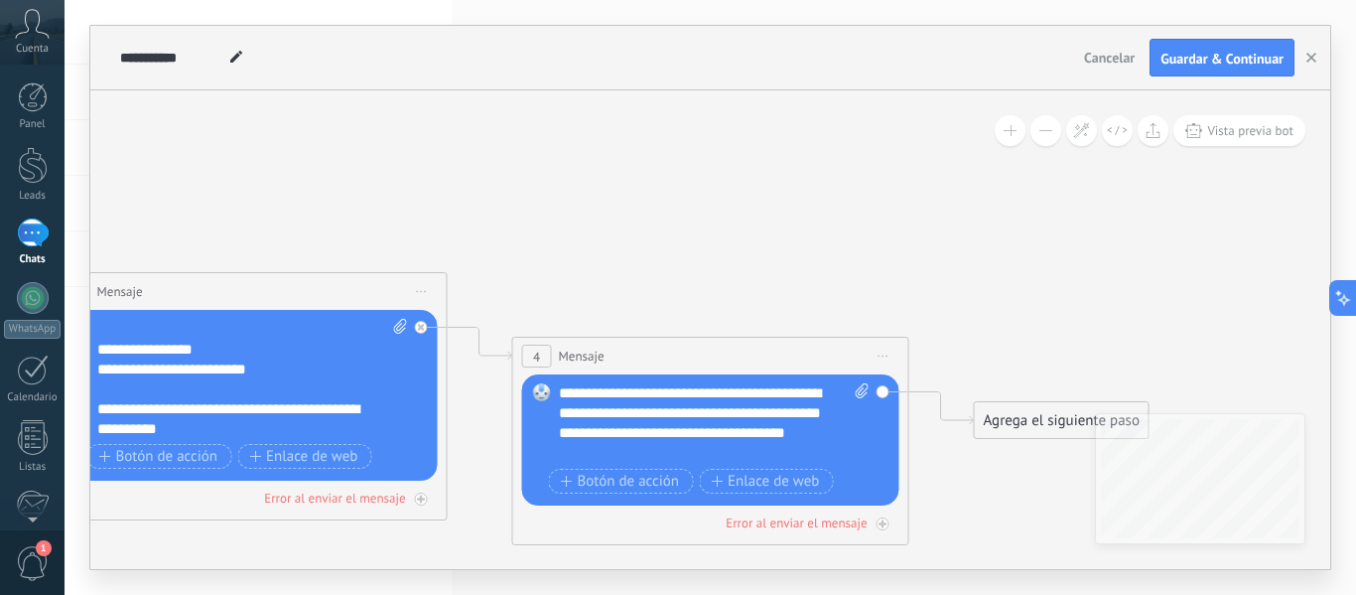
click at [1017, 430] on div "Agrega el siguiente paso" at bounding box center [1062, 420] width 174 height 33
click at [1025, 456] on span at bounding box center [1007, 455] width 39 height 16
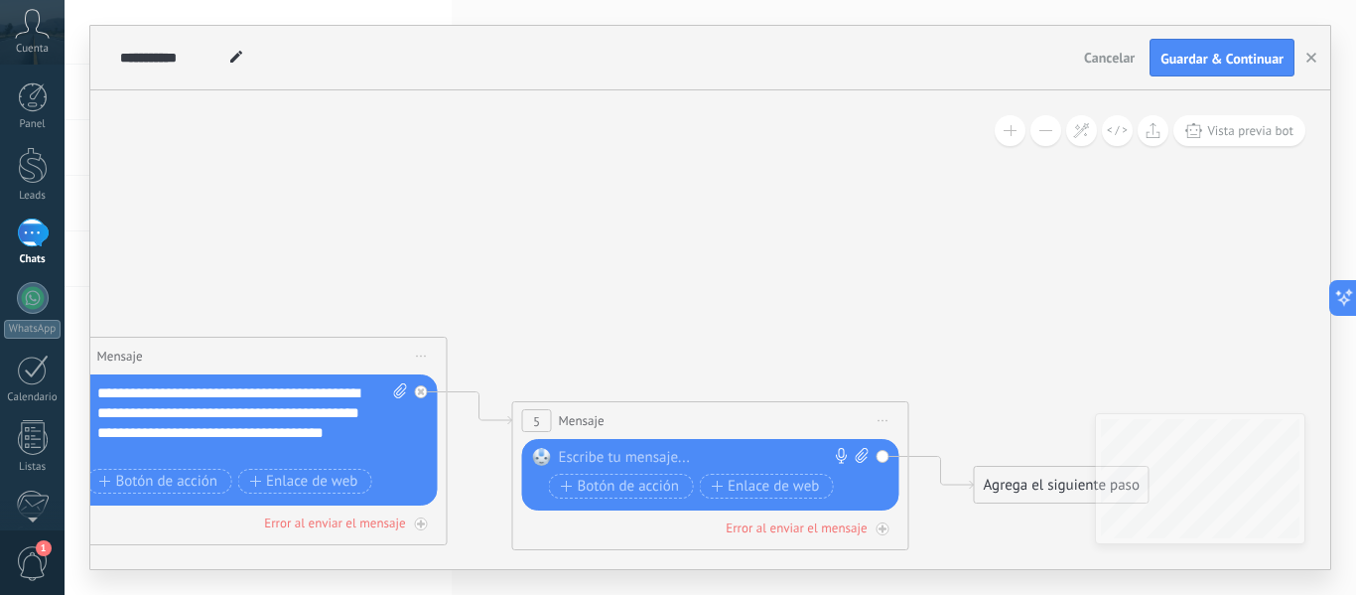
click at [730, 450] on div at bounding box center [706, 458] width 295 height 20
paste div
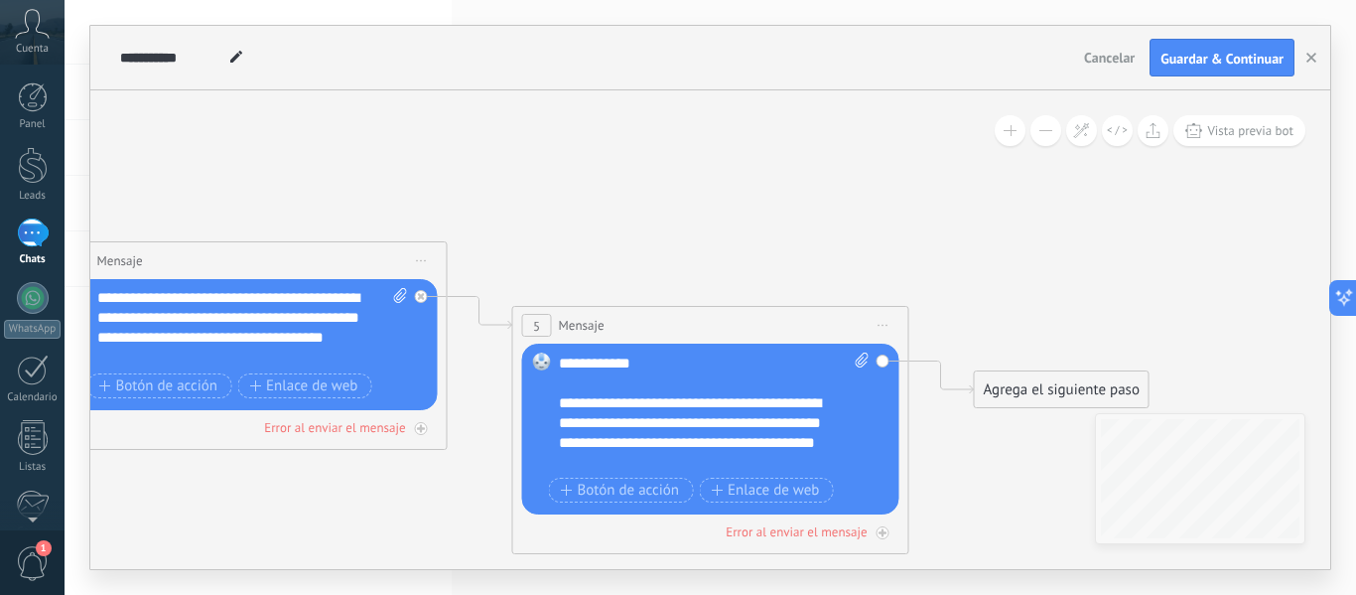
scroll to position [277, 0]
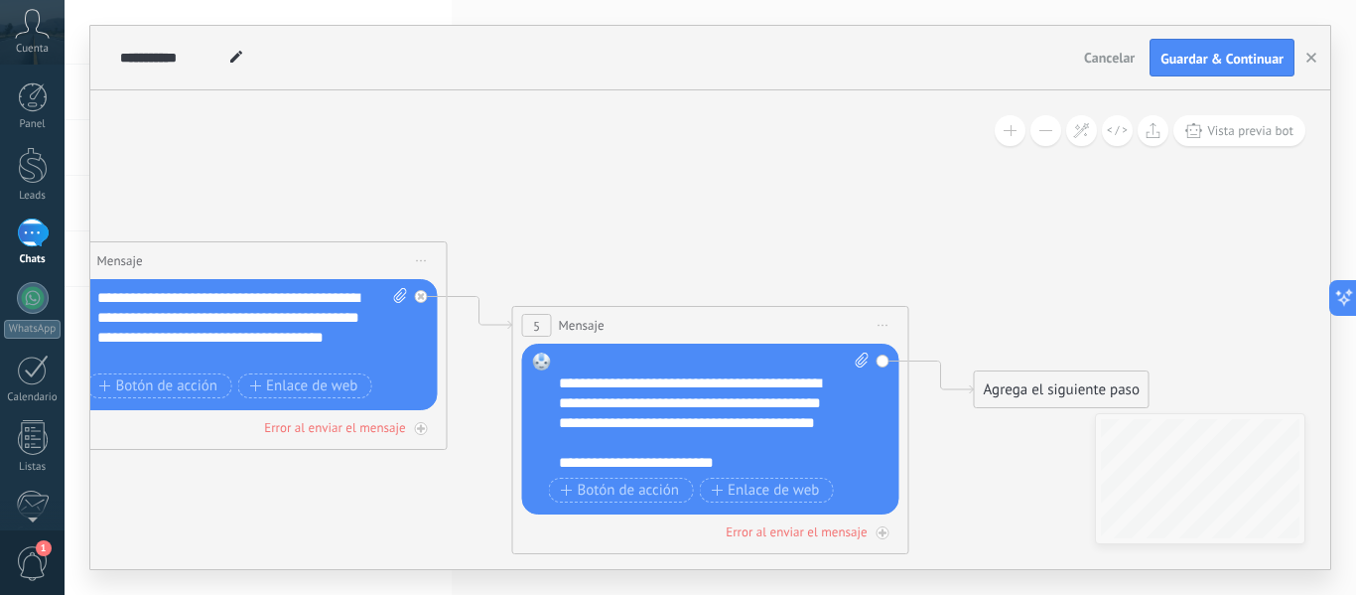
click at [1030, 392] on div "Agrega el siguiente paso" at bounding box center [1062, 389] width 174 height 33
click at [1031, 427] on span "Mensaje" at bounding box center [1053, 424] width 53 height 19
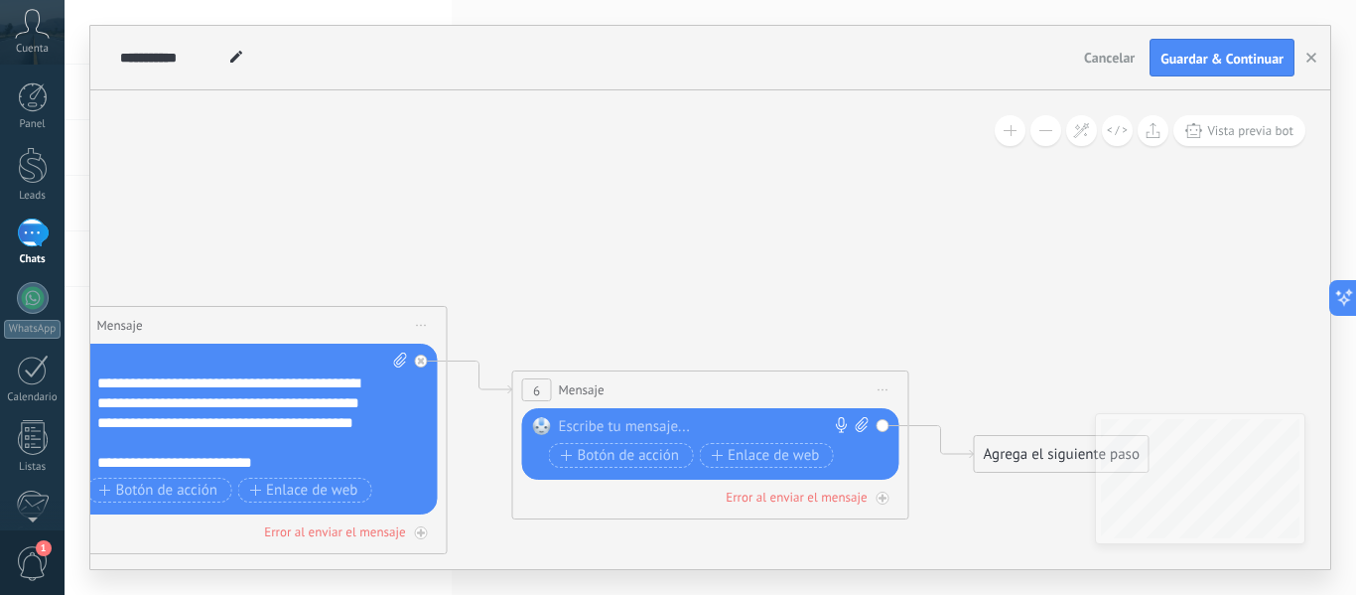
click at [682, 420] on div at bounding box center [706, 427] width 295 height 20
paste div
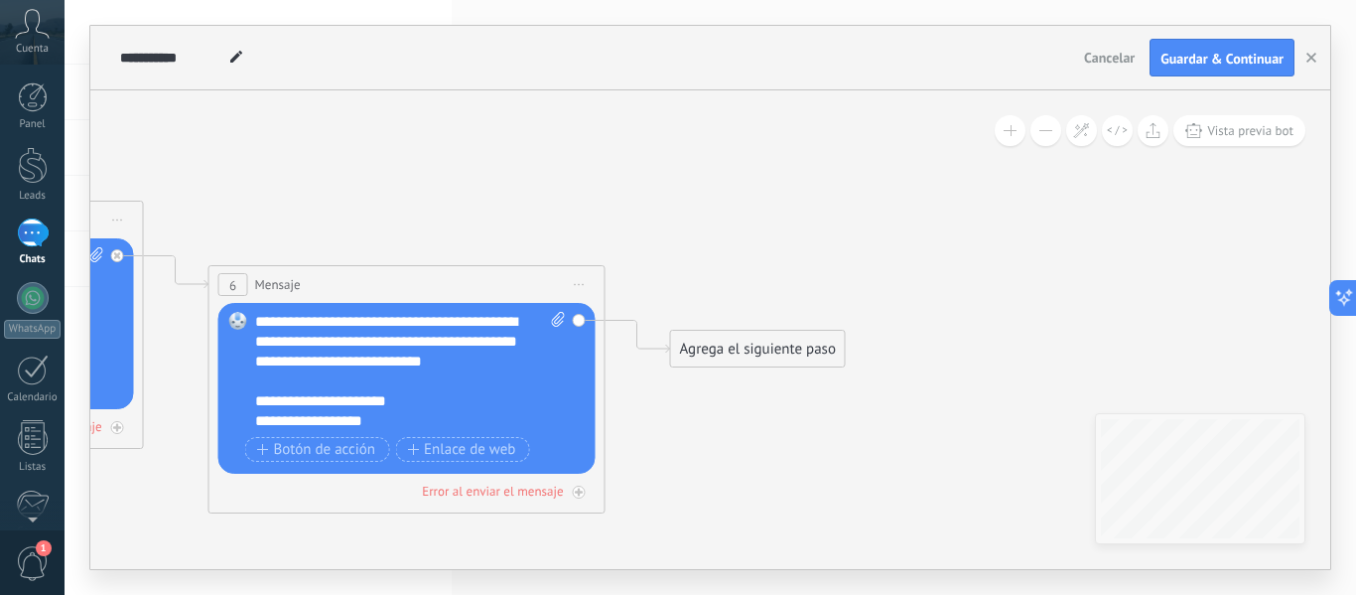
drag, startPoint x: 902, startPoint y: 335, endPoint x: 503, endPoint y: 207, distance: 418.3
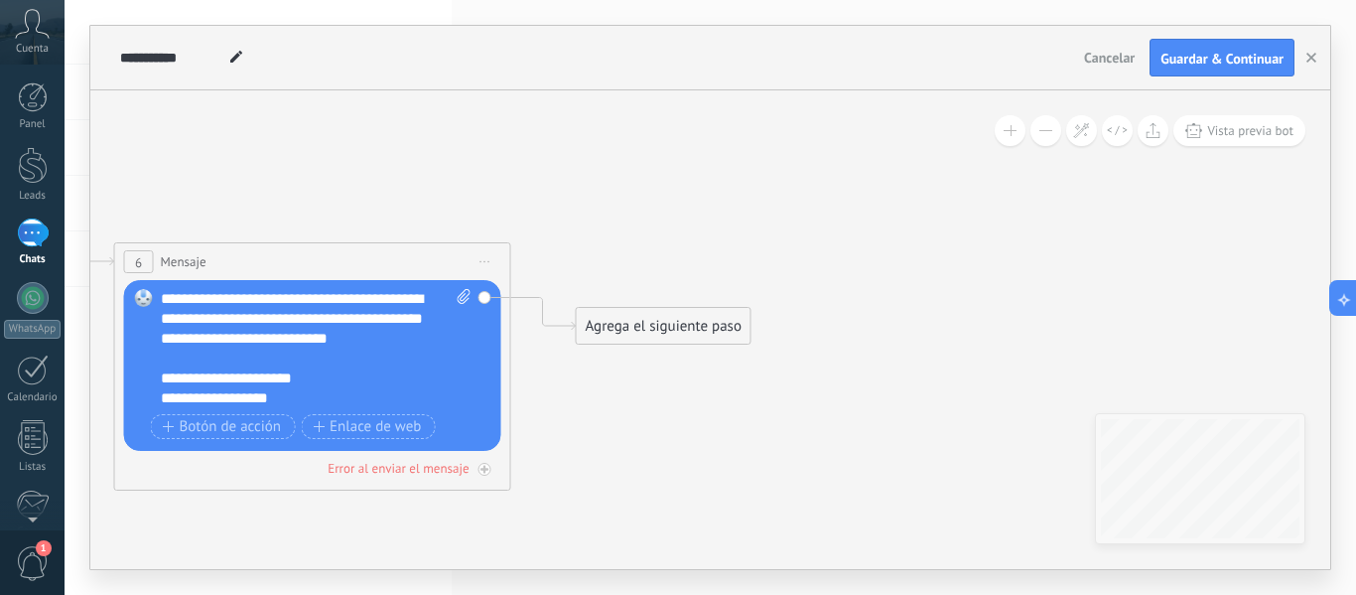
click at [669, 317] on div "Agrega el siguiente paso" at bounding box center [664, 326] width 174 height 33
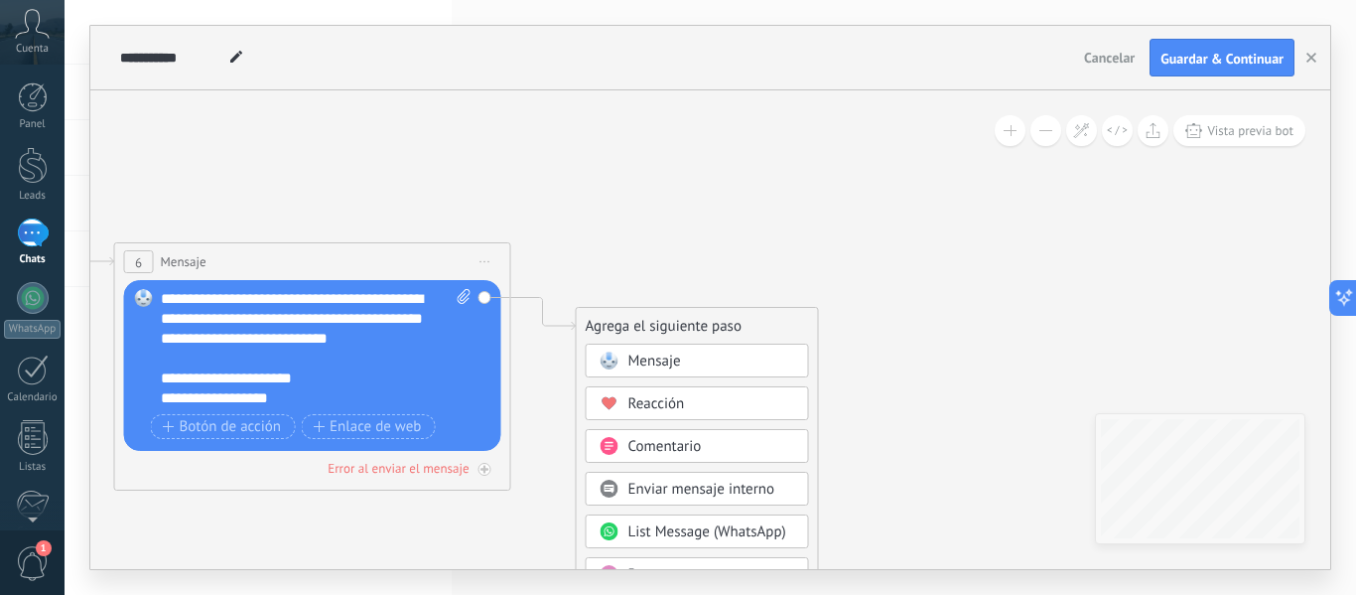
click at [663, 356] on span "Mensaje" at bounding box center [655, 361] width 53 height 19
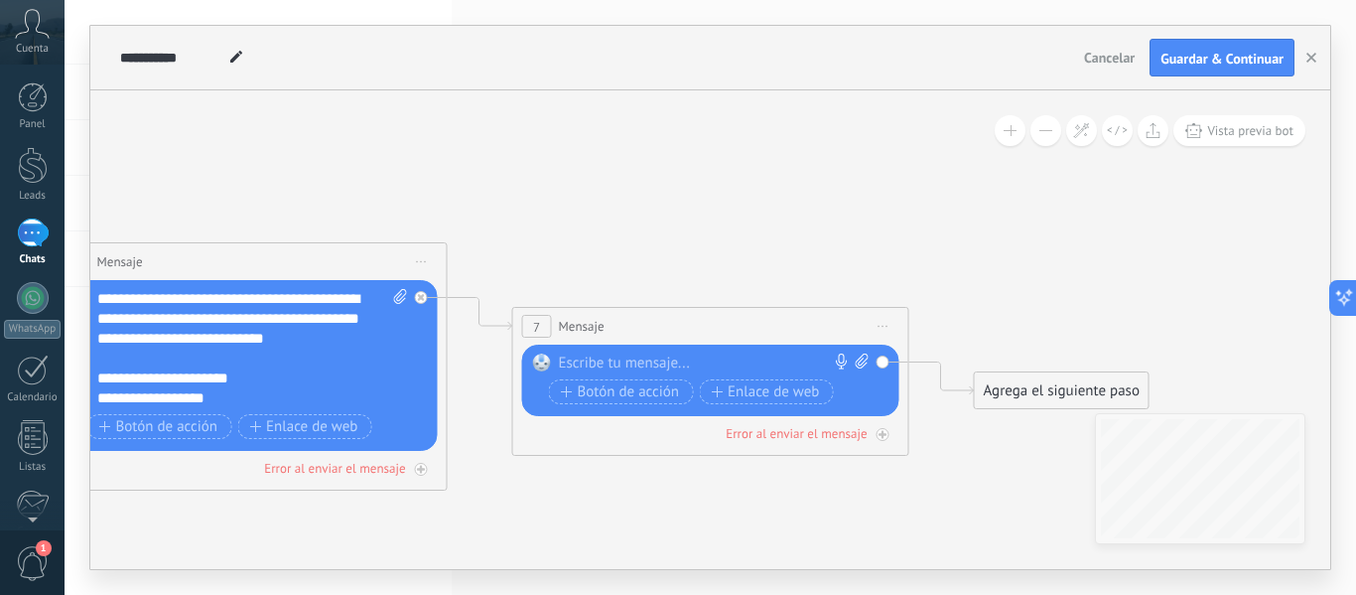
click at [663, 360] on div at bounding box center [706, 363] width 295 height 20
paste div
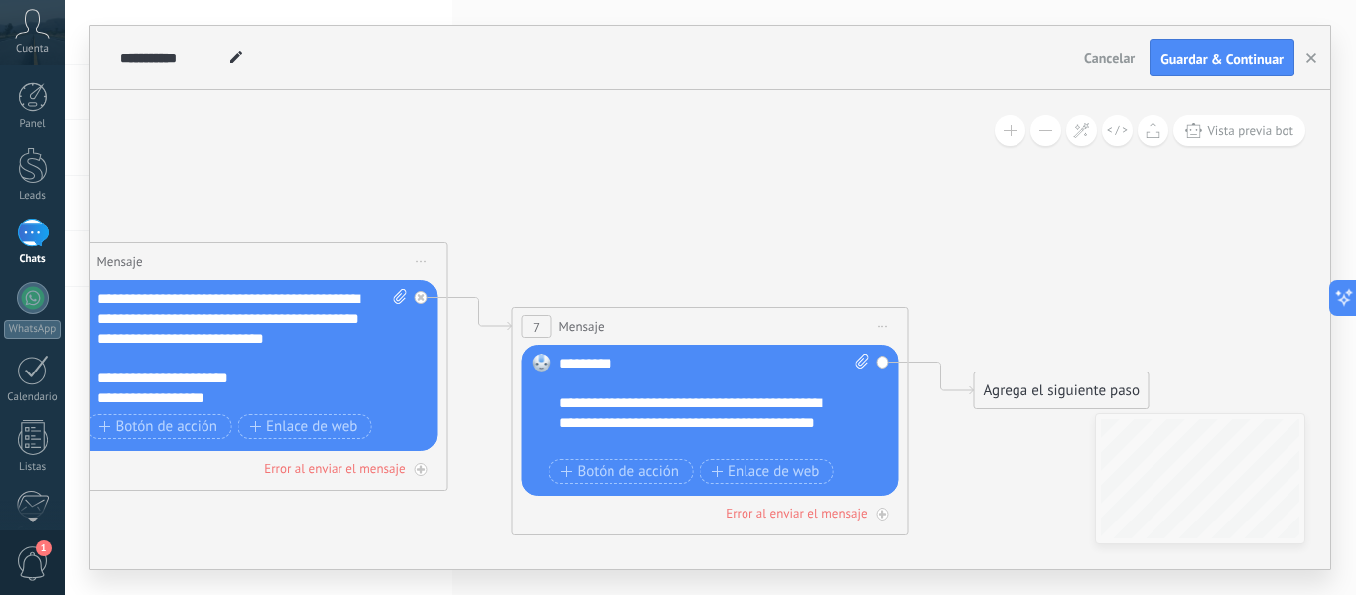
click at [1197, 60] on span "Guardar & Continuar" at bounding box center [1222, 59] width 123 height 14
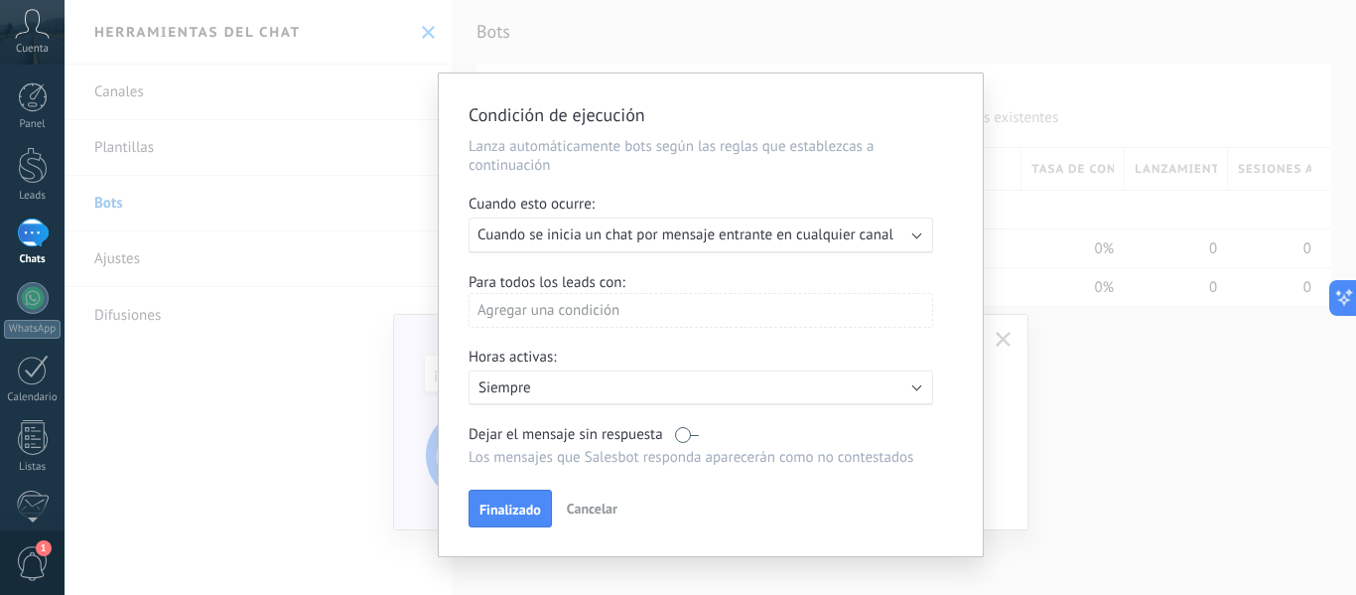
click at [845, 239] on span "Cuando se inicia un chat por mensaje entrante en cualquier canal" at bounding box center [686, 234] width 416 height 19
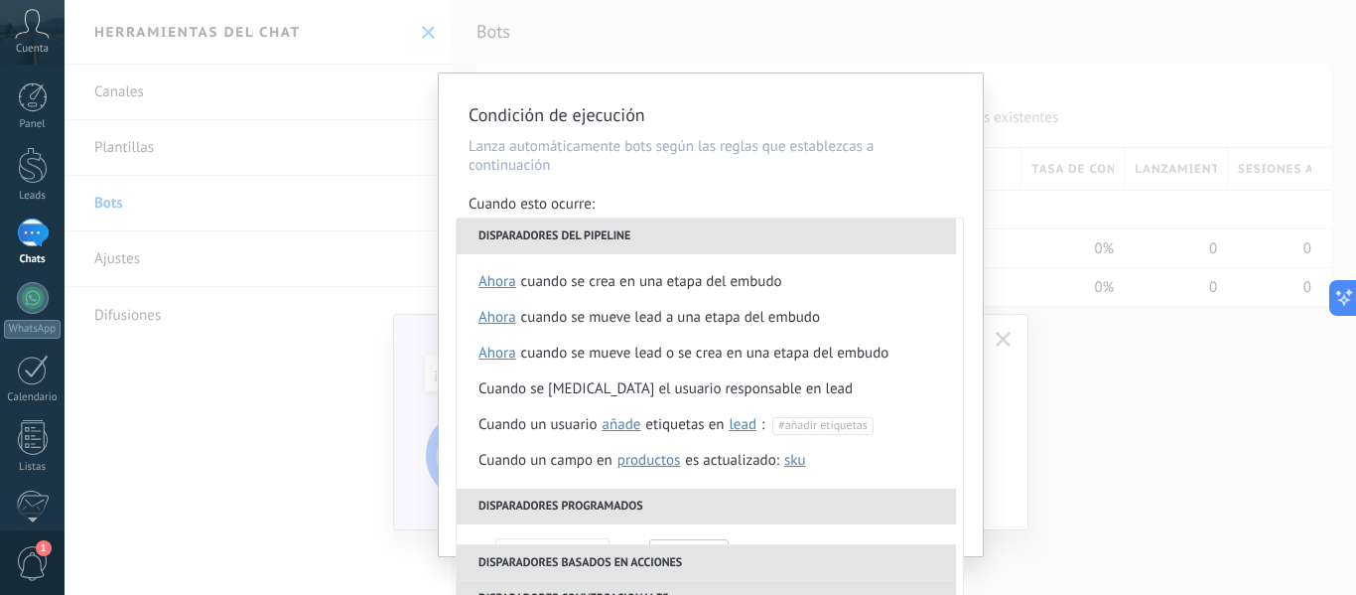
click at [923, 177] on div "Condición de ejecución Lanza automáticamente bots según las reglas que establez…" at bounding box center [711, 314] width 544 height 483
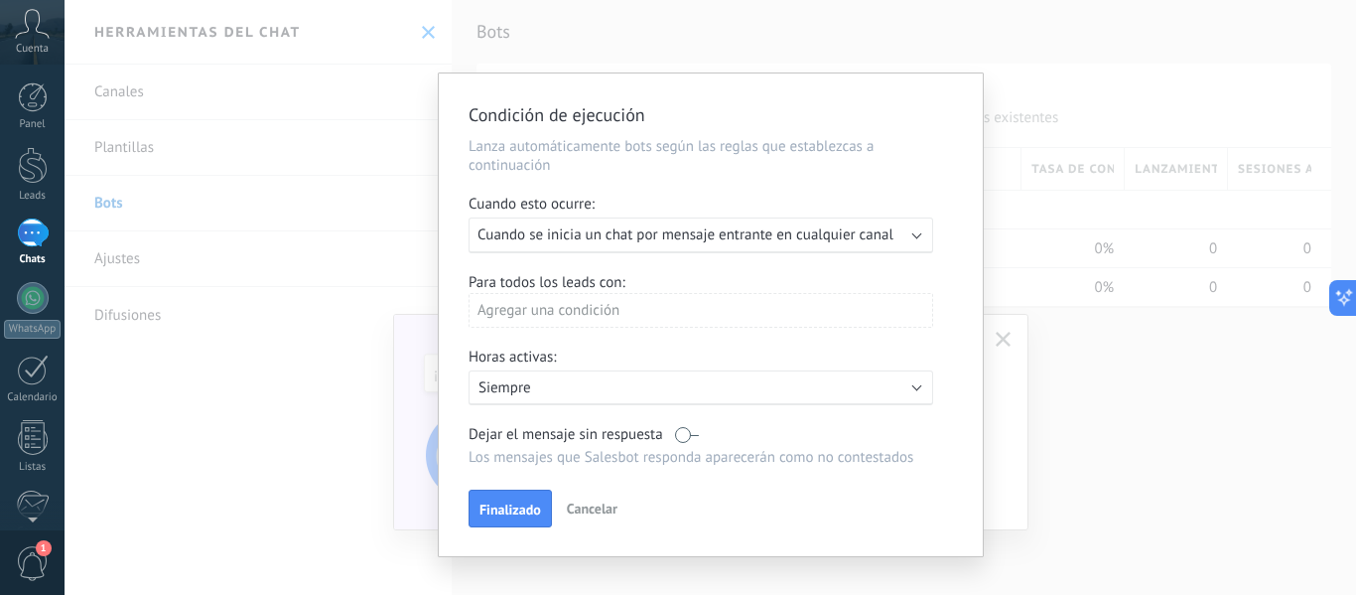
click at [849, 315] on div "Agregar una condición" at bounding box center [701, 310] width 465 height 35
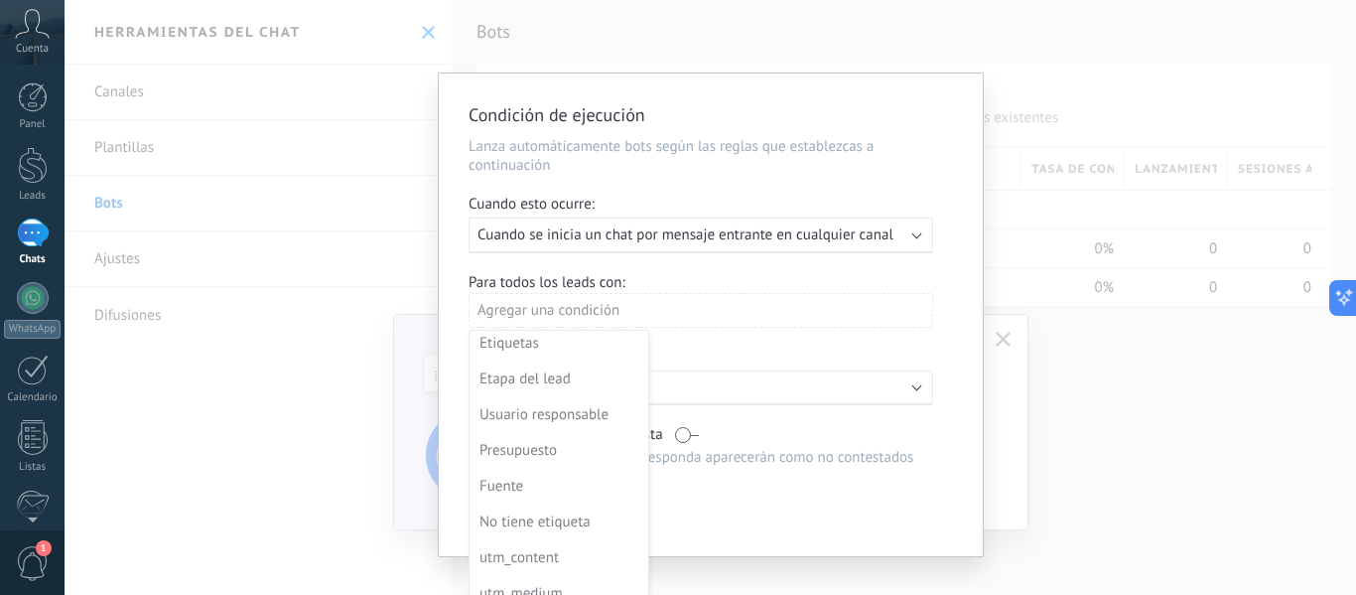
scroll to position [0, 0]
click at [939, 211] on div at bounding box center [711, 314] width 544 height 483
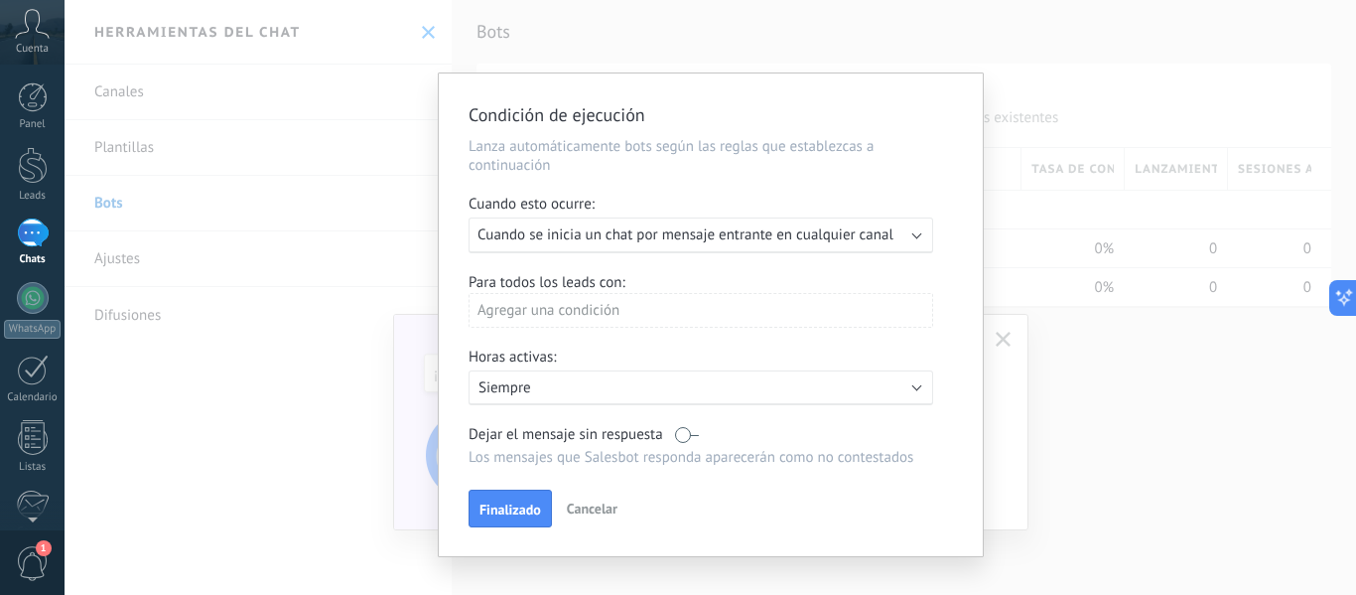
click at [495, 512] on span "Finalizado" at bounding box center [511, 509] width 62 height 14
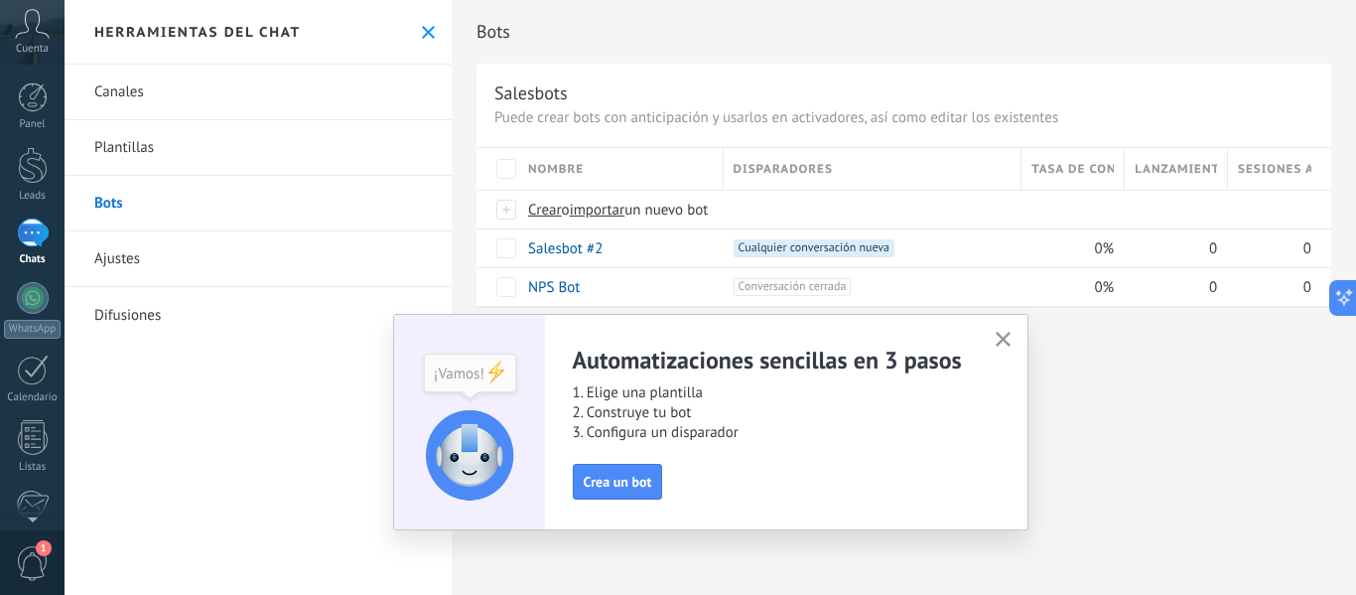
click at [1004, 340] on use "button" at bounding box center [1003, 339] width 15 height 15
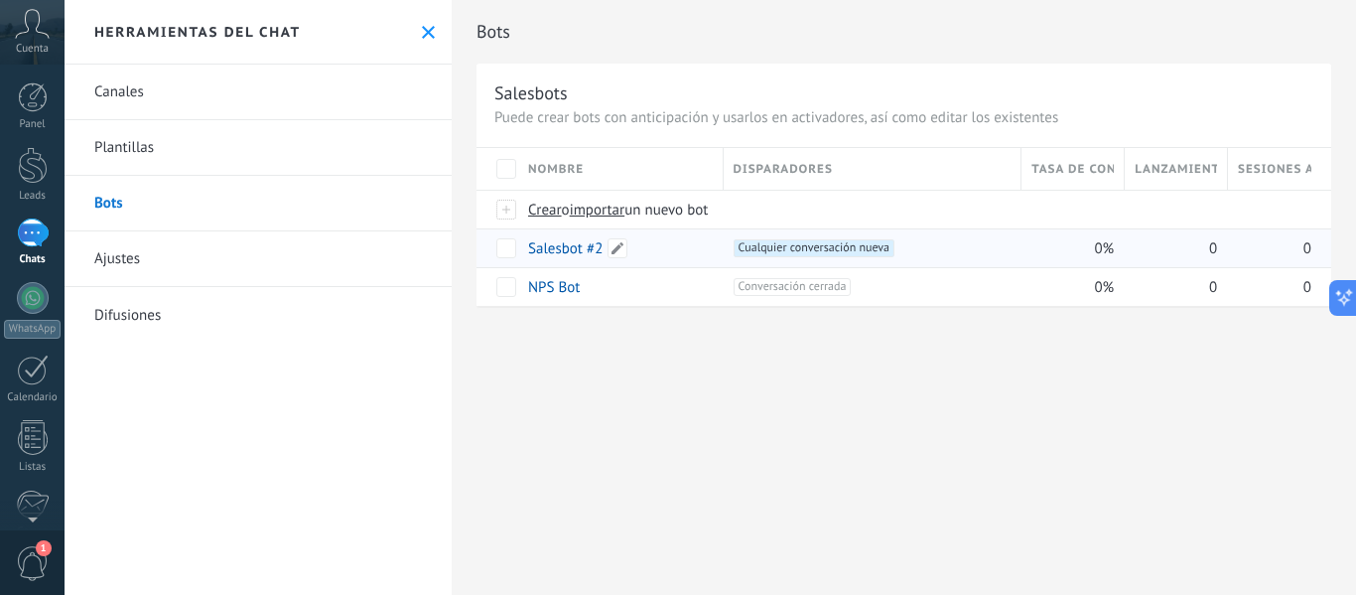
click at [550, 255] on link "Salesbot #2" at bounding box center [565, 248] width 74 height 19
